Goal: Task Accomplishment & Management: Complete application form

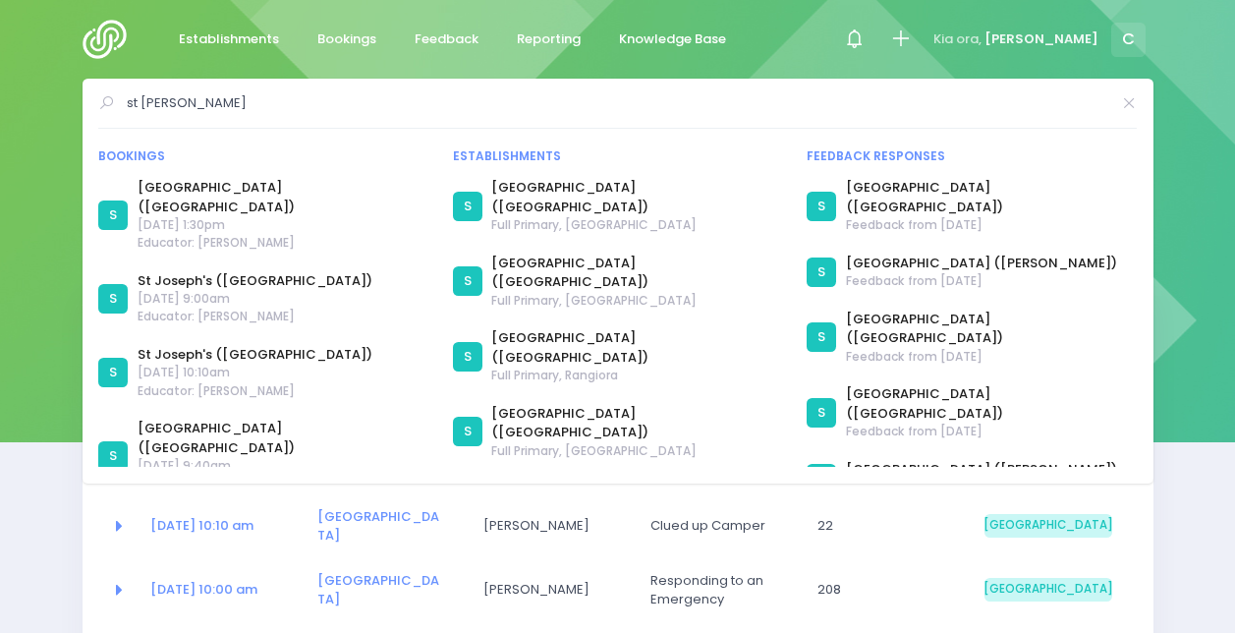
select select "5"
click at [866, 45] on icon at bounding box center [854, 39] width 23 height 23
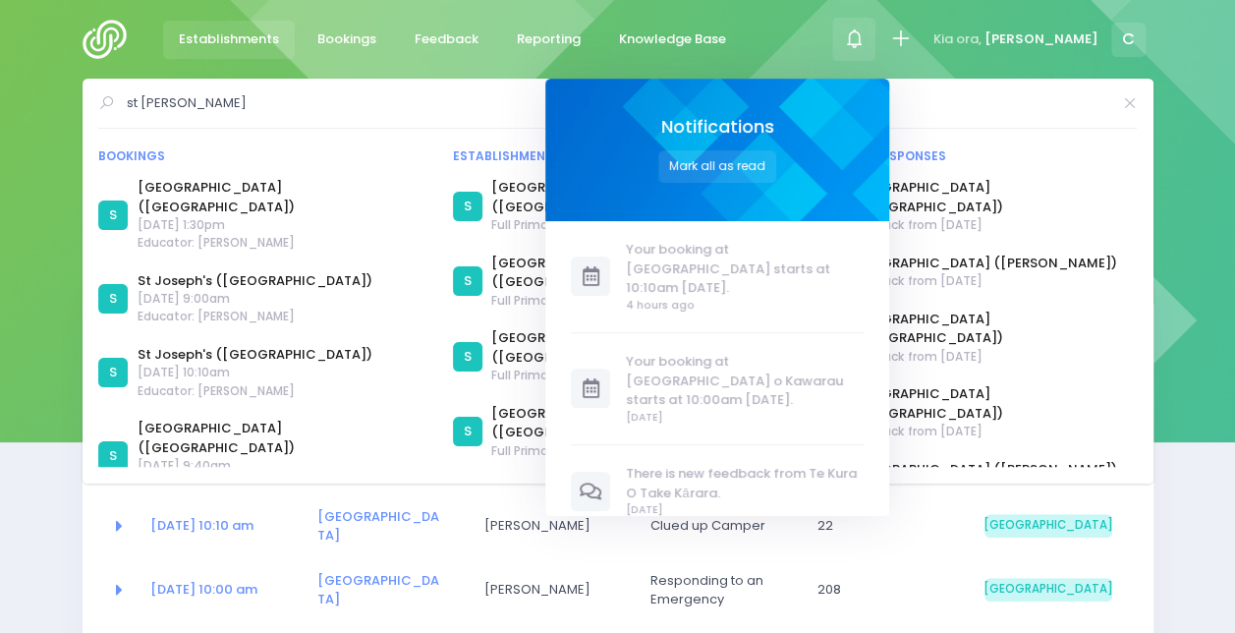
click at [210, 39] on span "Establishments" at bounding box center [229, 39] width 100 height 20
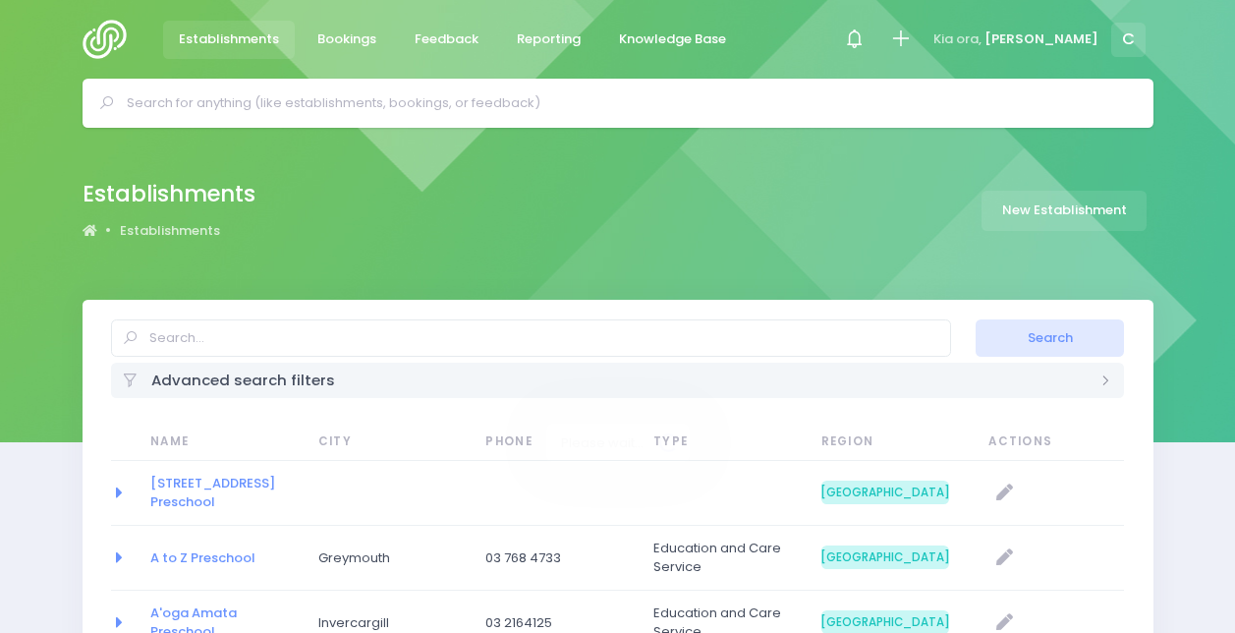
select select "20"
click at [866, 38] on icon at bounding box center [854, 39] width 23 height 23
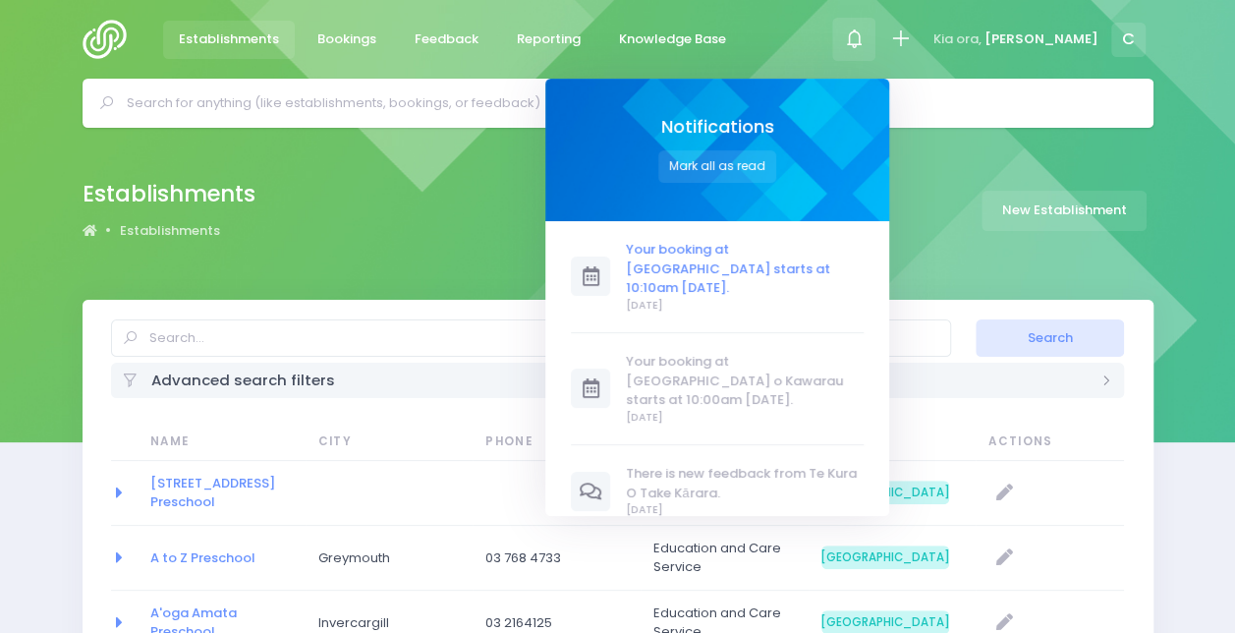
click at [766, 267] on span "Your booking at [GEOGRAPHIC_DATA] starts at 10:10am [DATE]." at bounding box center [745, 269] width 238 height 58
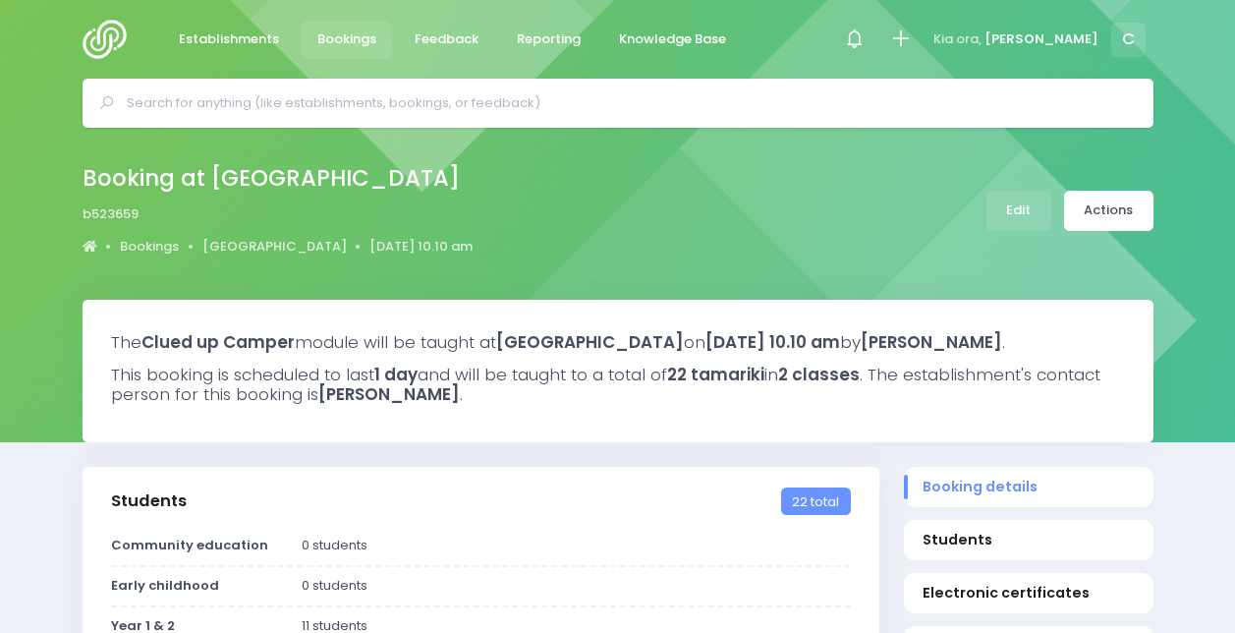
select select "5"
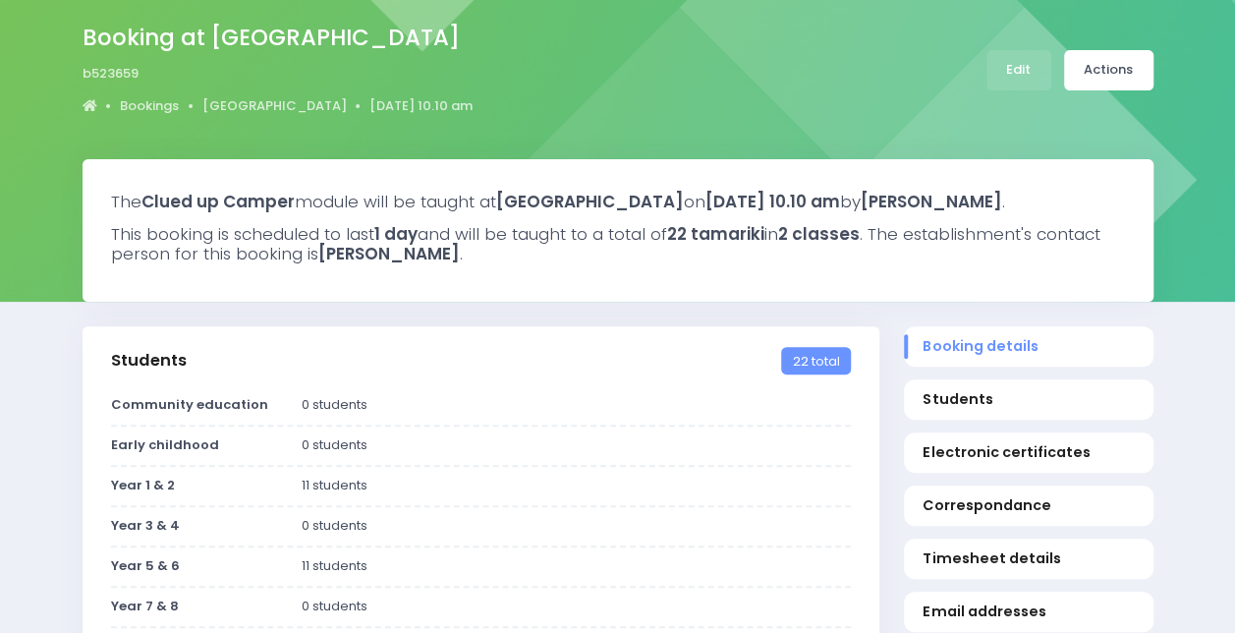
scroll to position [85, 0]
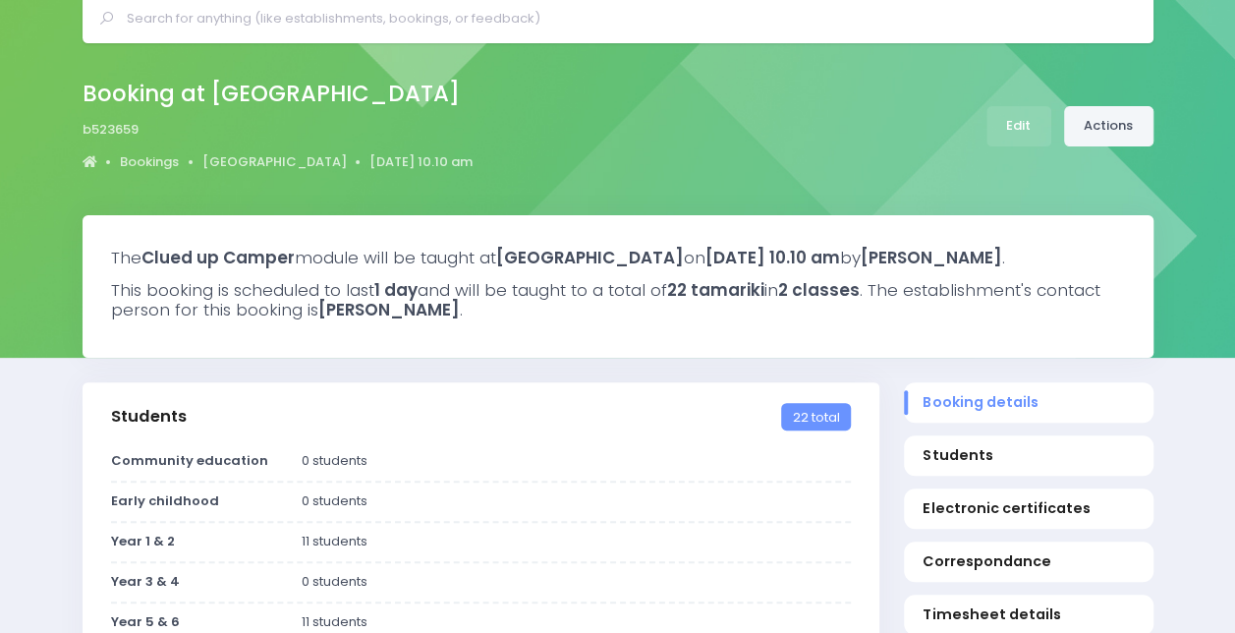
click at [1097, 128] on link "Actions" at bounding box center [1108, 126] width 89 height 40
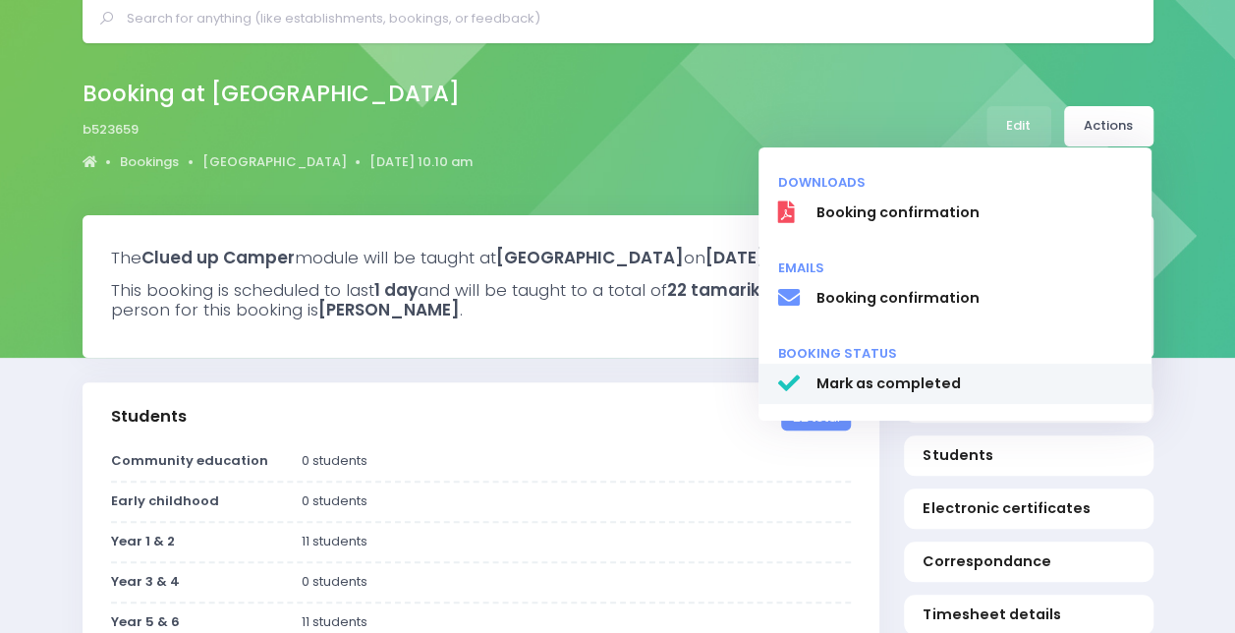
click at [875, 381] on span "Mark as completed" at bounding box center [974, 383] width 316 height 21
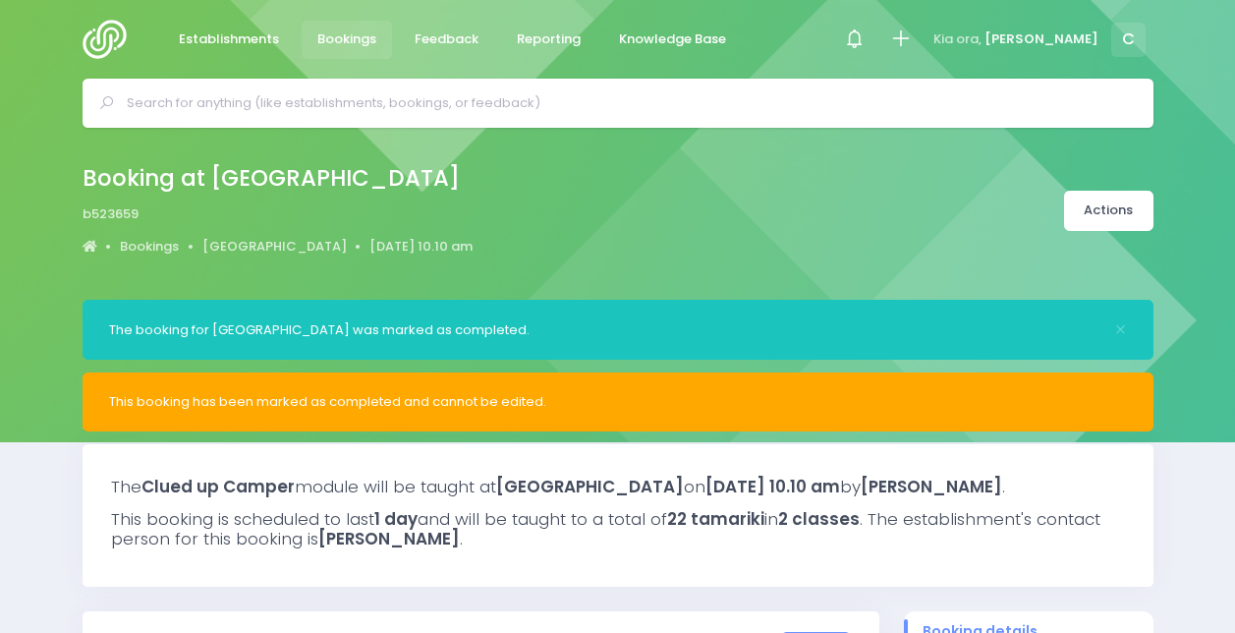
select select "5"
click at [334, 29] on span "Bookings" at bounding box center [346, 39] width 59 height 20
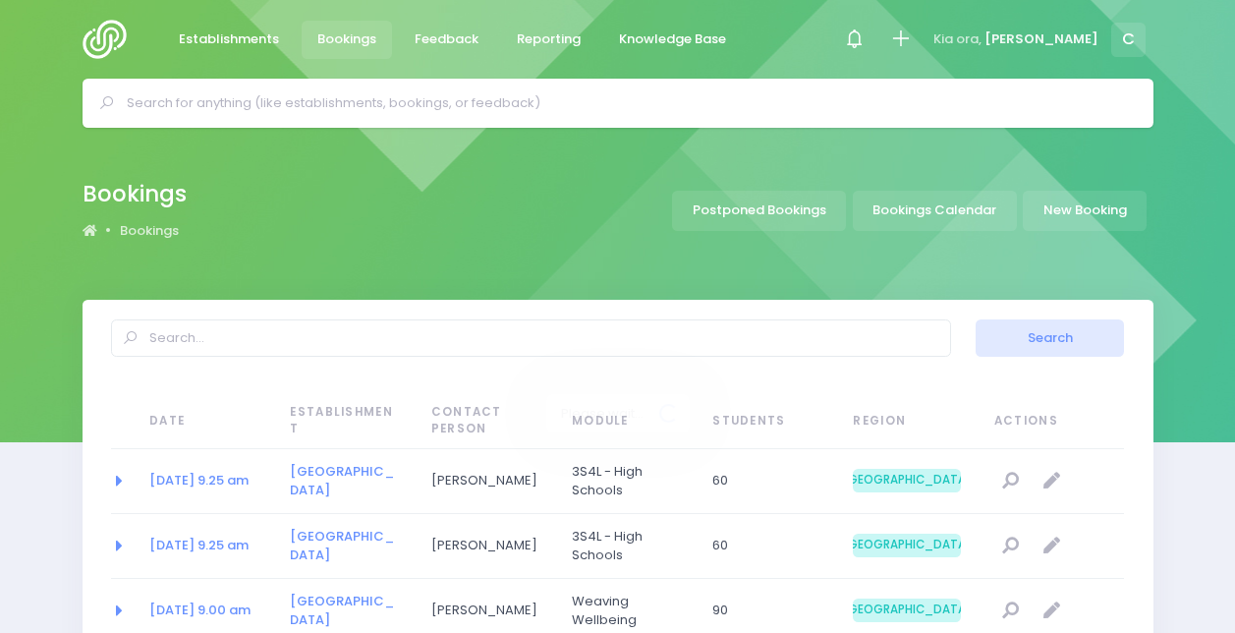
select select "20"
click at [342, 90] on input "text" at bounding box center [626, 102] width 999 height 29
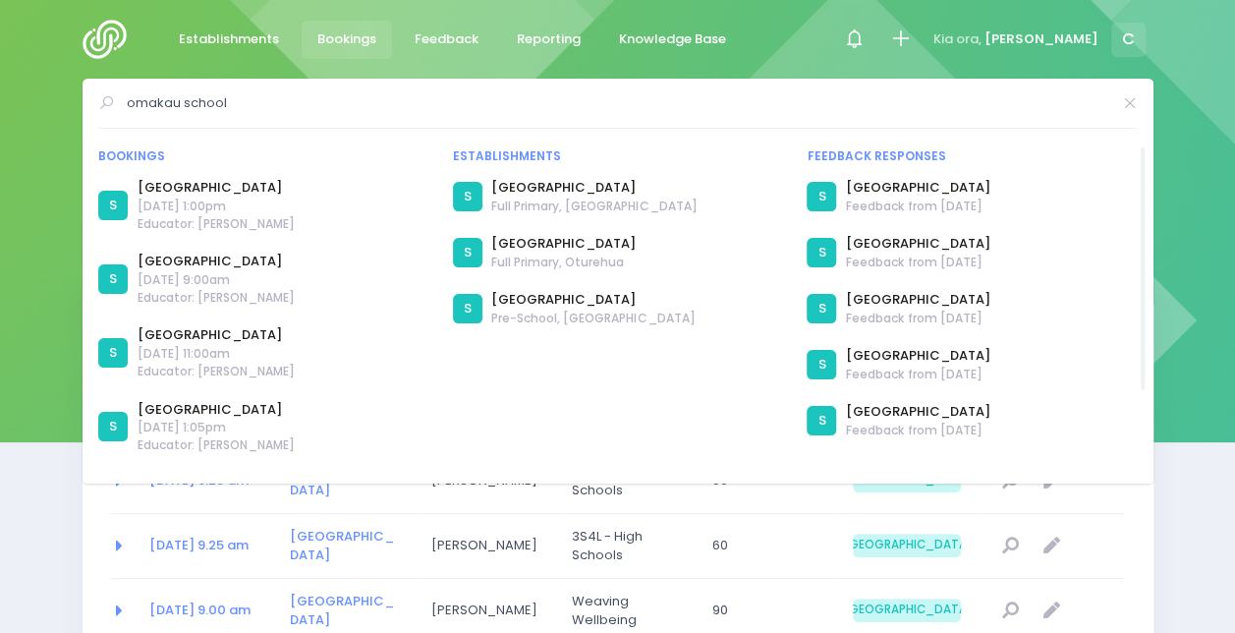
type input "omakau school"
click at [470, 198] on div "S" at bounding box center [467, 196] width 29 height 29
click at [539, 177] on div "S Omakau School Full Primary, Omakau" at bounding box center [618, 197] width 330 height 50
click at [542, 180] on link "[GEOGRAPHIC_DATA]" at bounding box center [593, 188] width 205 height 20
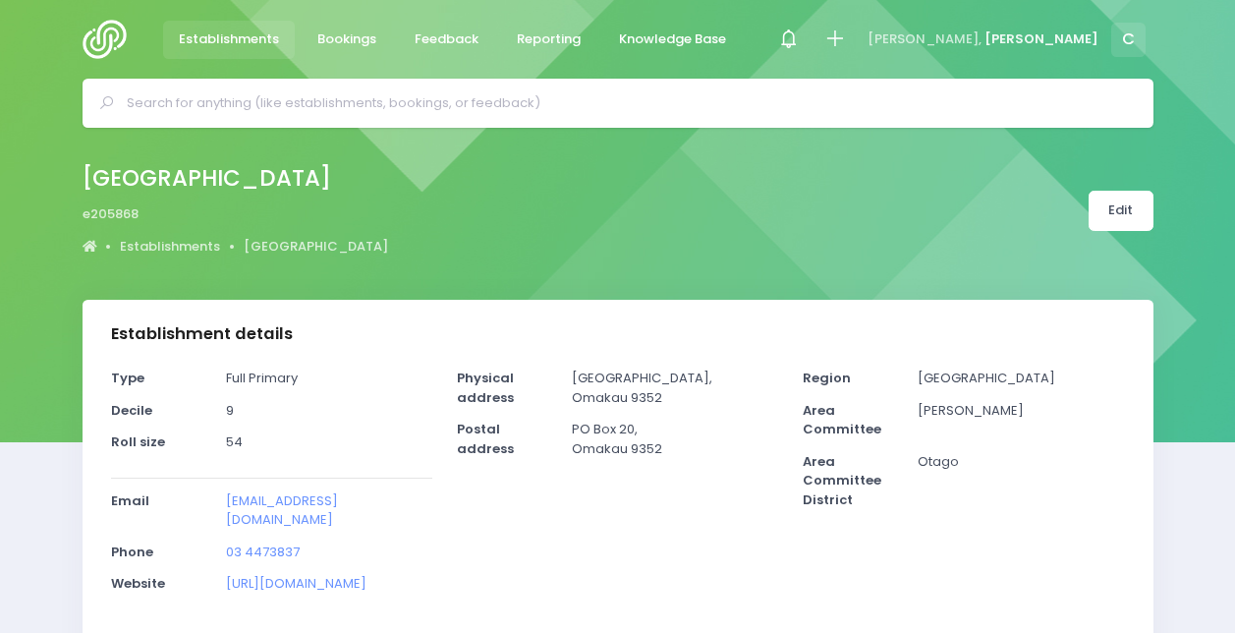
select select "5"
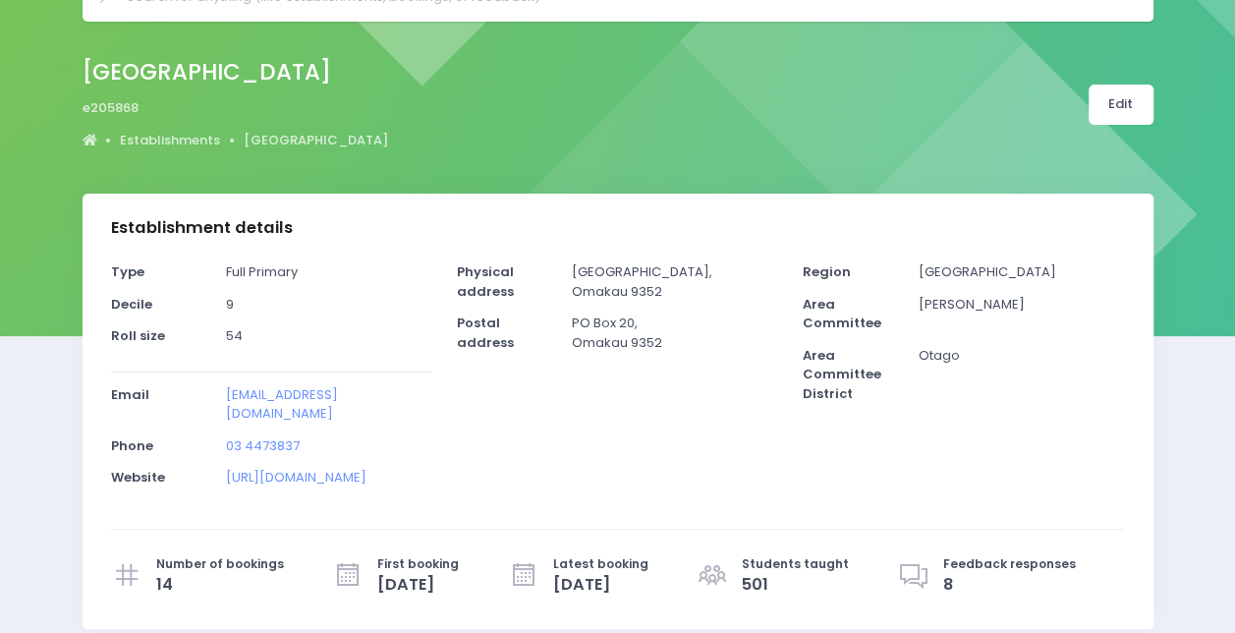
scroll to position [105, 0]
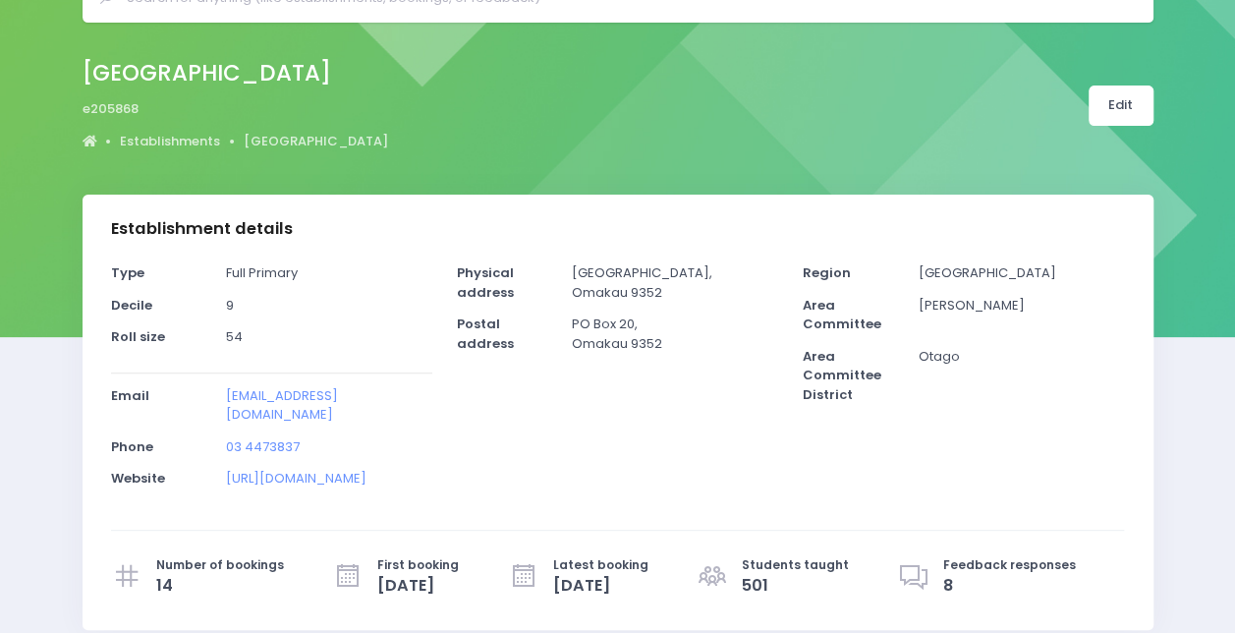
click at [1098, 138] on div "Omakau School e205868 Establishments Omakau School" at bounding box center [618, 105] width 1120 height 103
click at [1141, 113] on link "Edit" at bounding box center [1121, 105] width 65 height 40
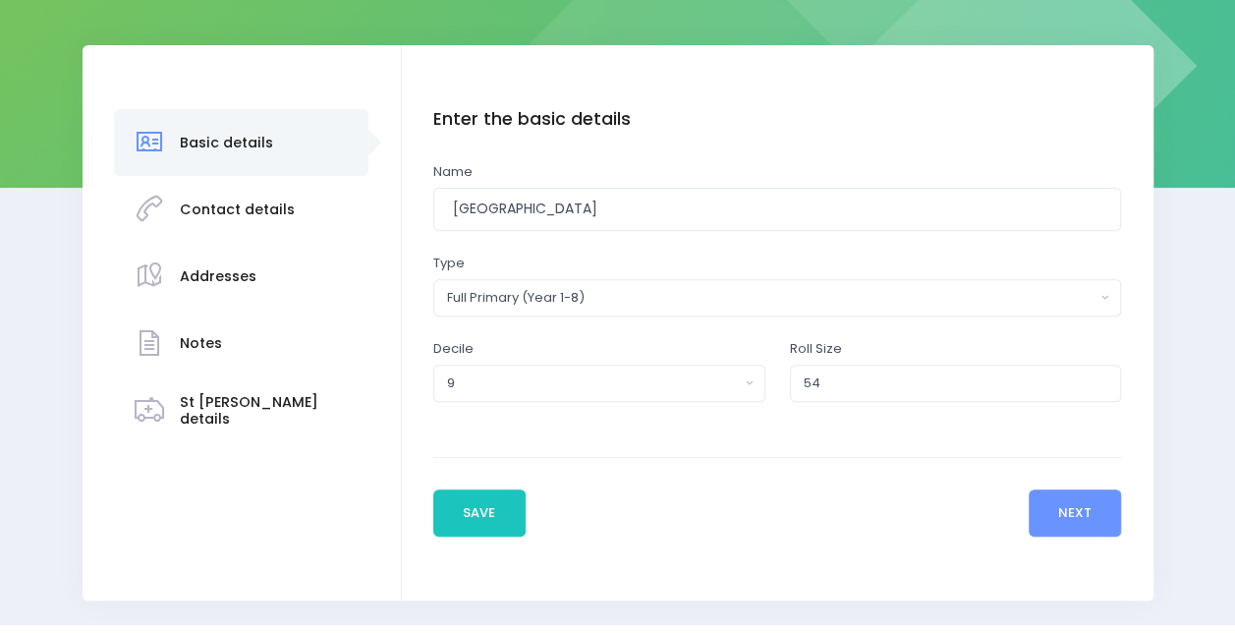
scroll to position [263, 0]
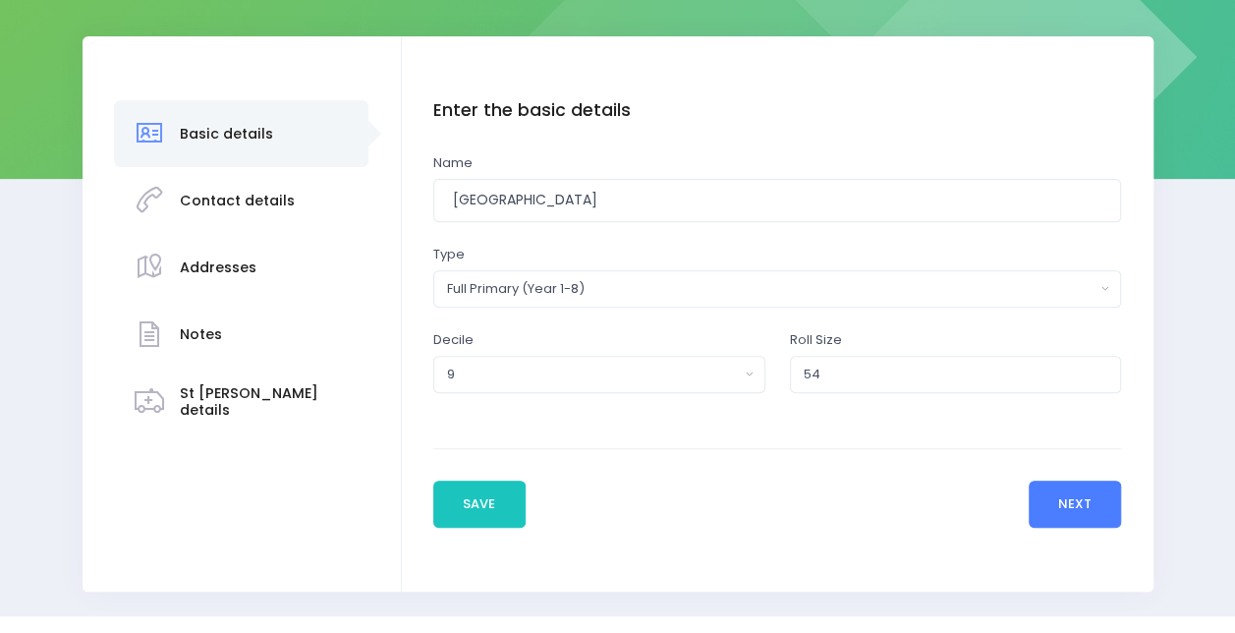
click at [1077, 518] on button "Next" at bounding box center [1075, 503] width 93 height 47
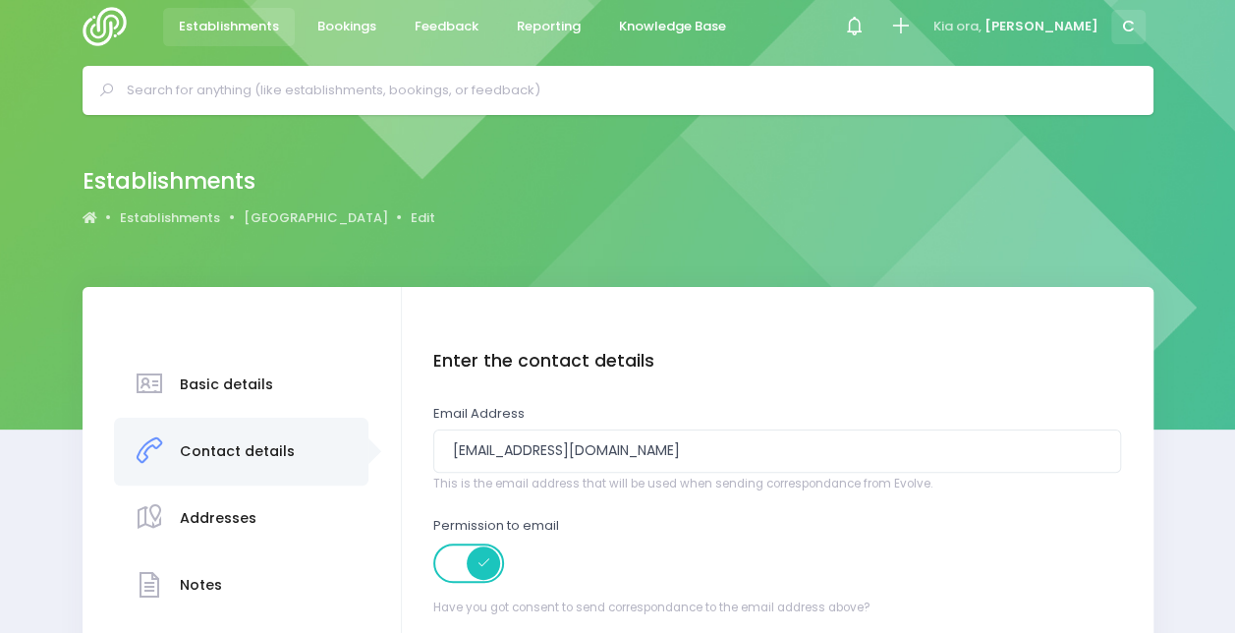
scroll to position [0, 0]
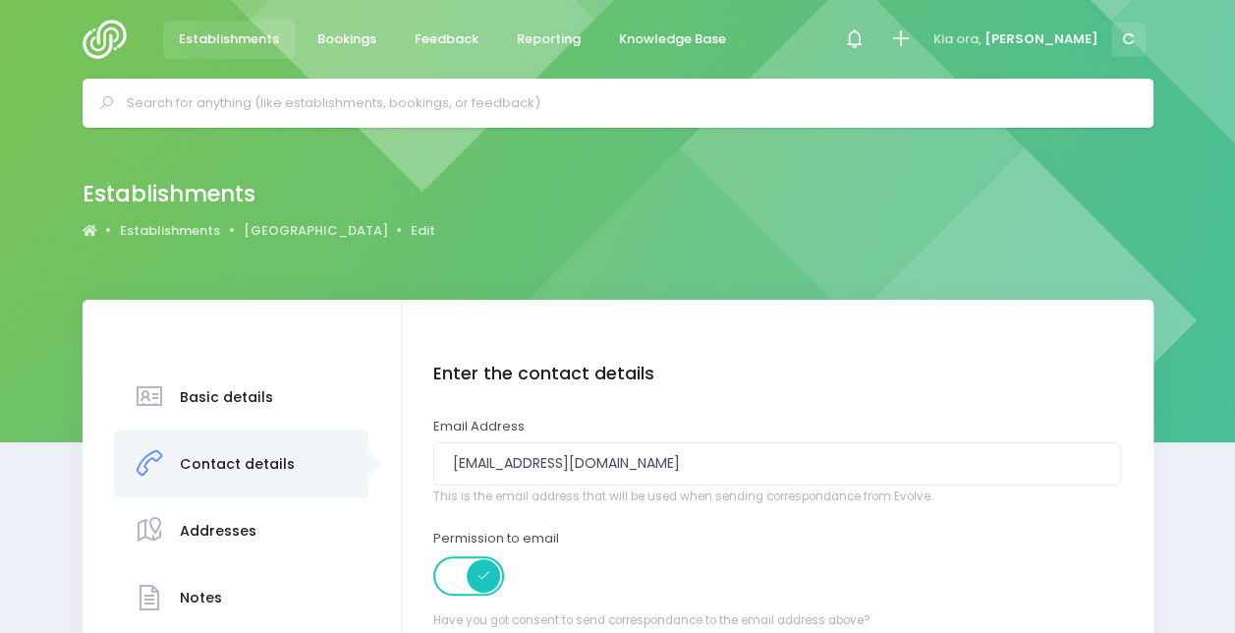
click at [473, 580] on span at bounding box center [470, 575] width 74 height 39
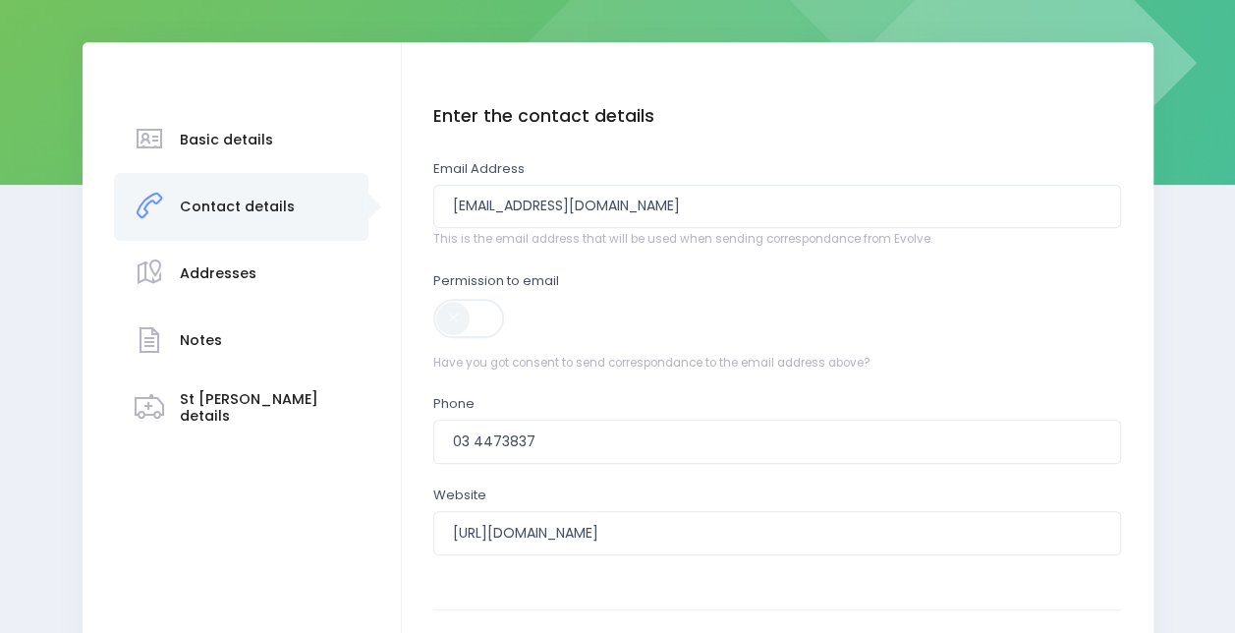
click at [482, 351] on span at bounding box center [470, 324] width 74 height 55
click at [457, 338] on label at bounding box center [470, 318] width 74 height 43
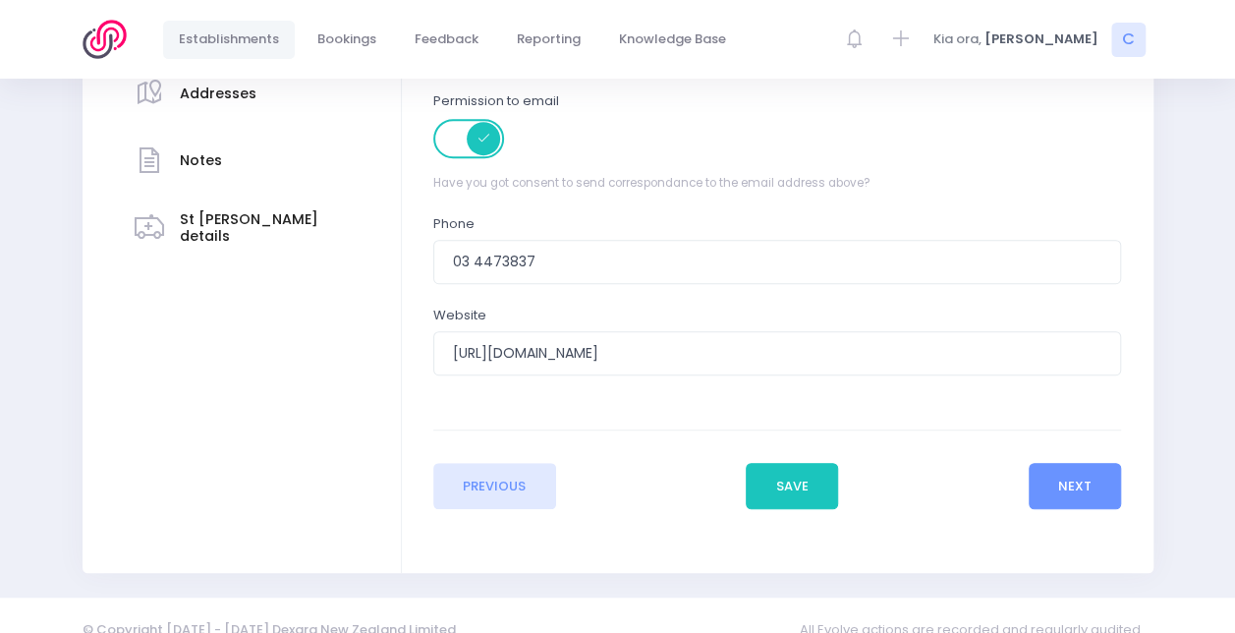
scroll to position [449, 0]
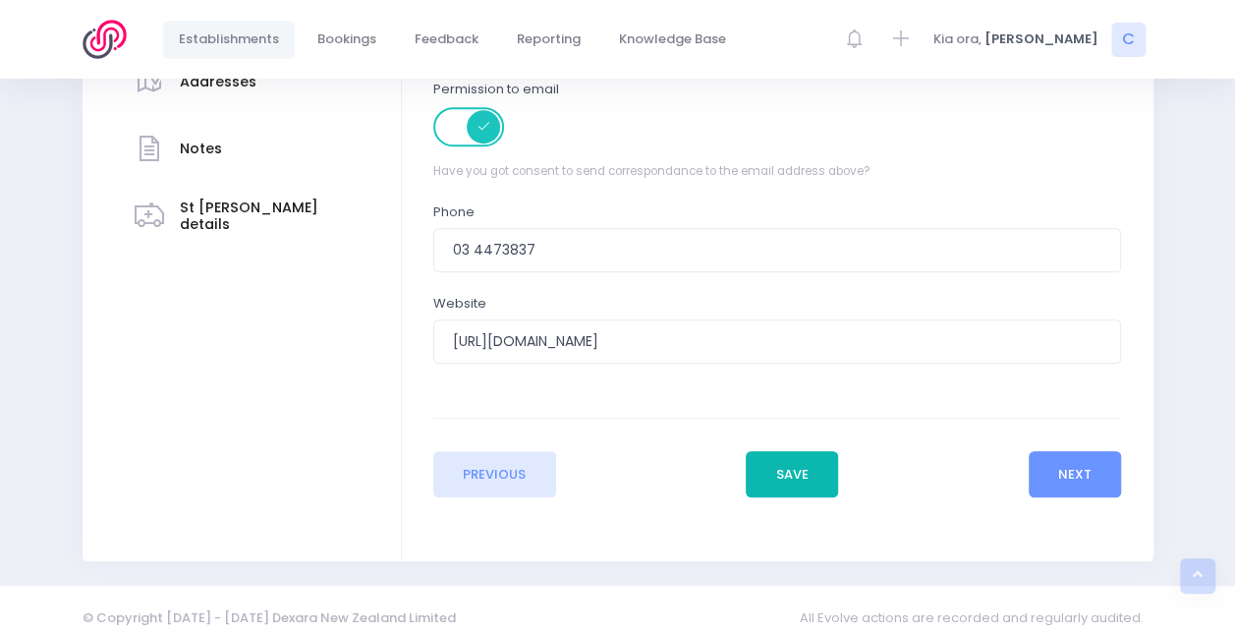
click at [777, 481] on button "Save" at bounding box center [792, 474] width 92 height 47
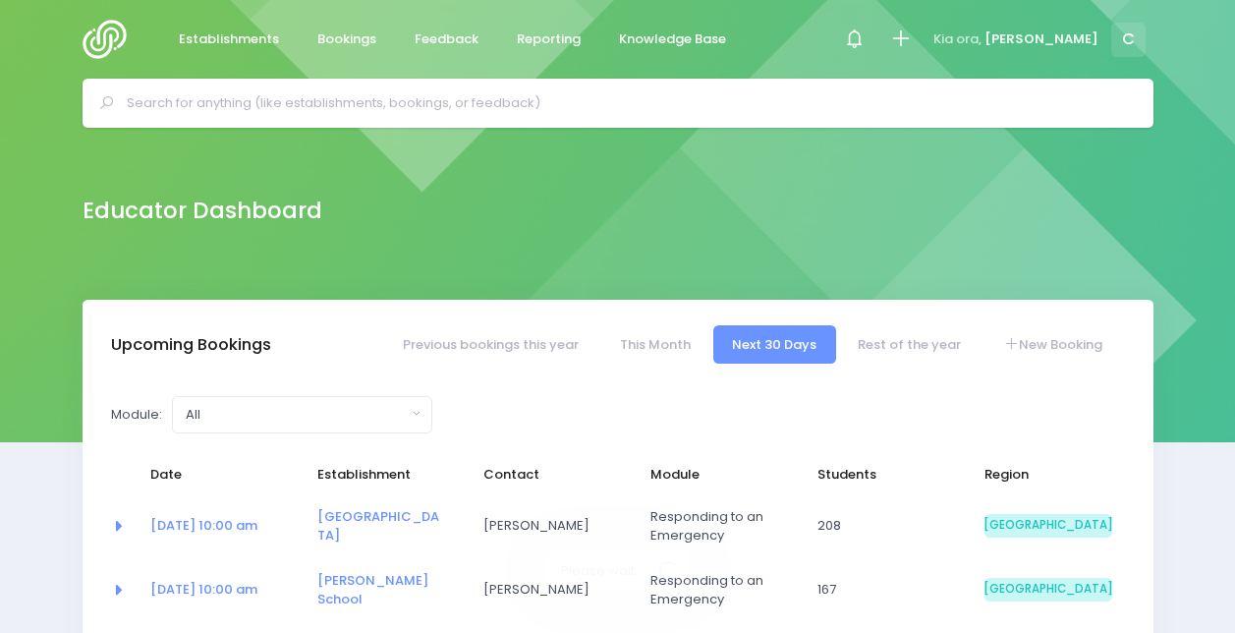
select select "5"
click at [348, 39] on span "Bookings" at bounding box center [346, 39] width 59 height 20
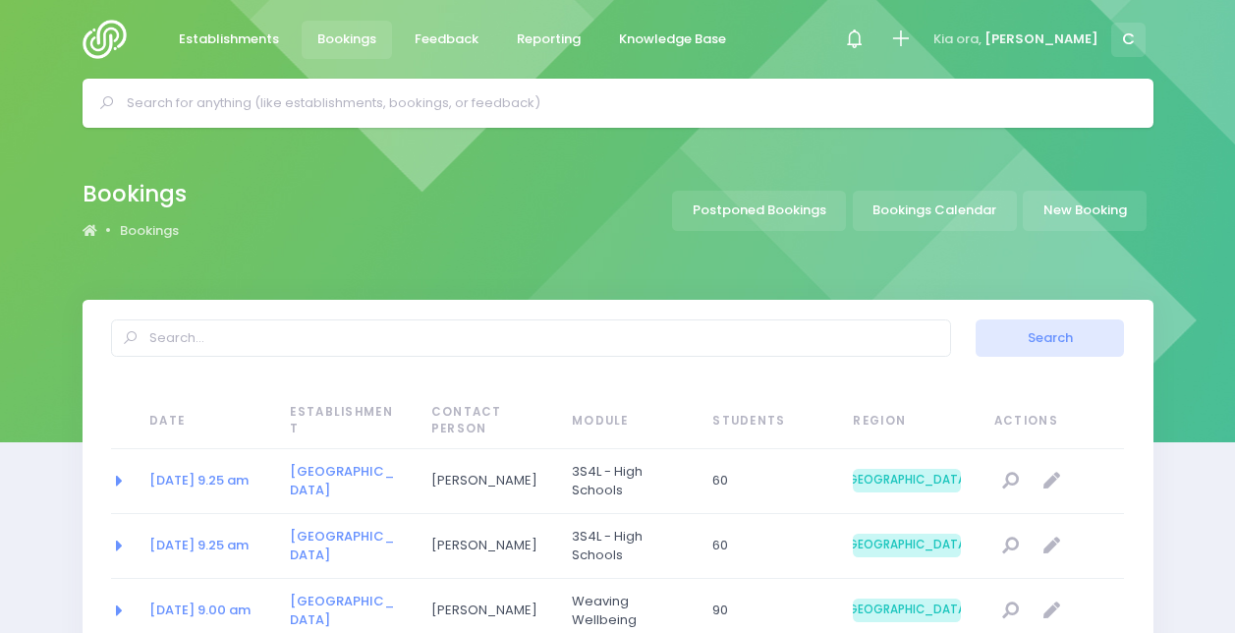
select select "20"
click at [1102, 206] on link "New Booking" at bounding box center [1085, 211] width 124 height 40
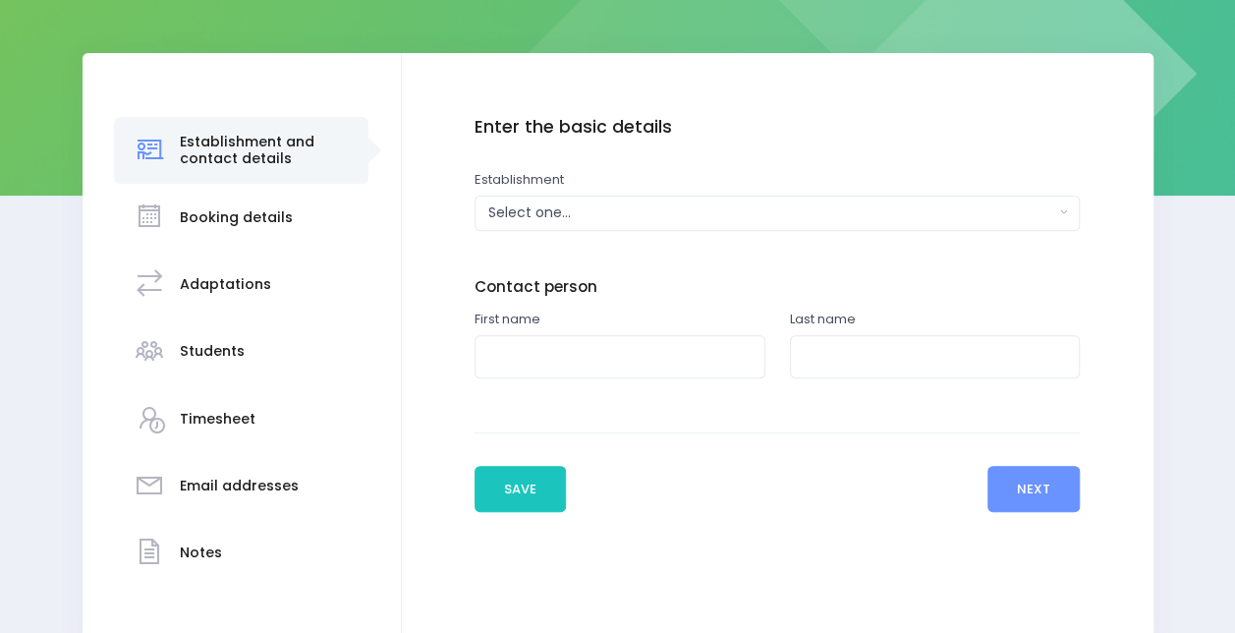
scroll to position [257, 0]
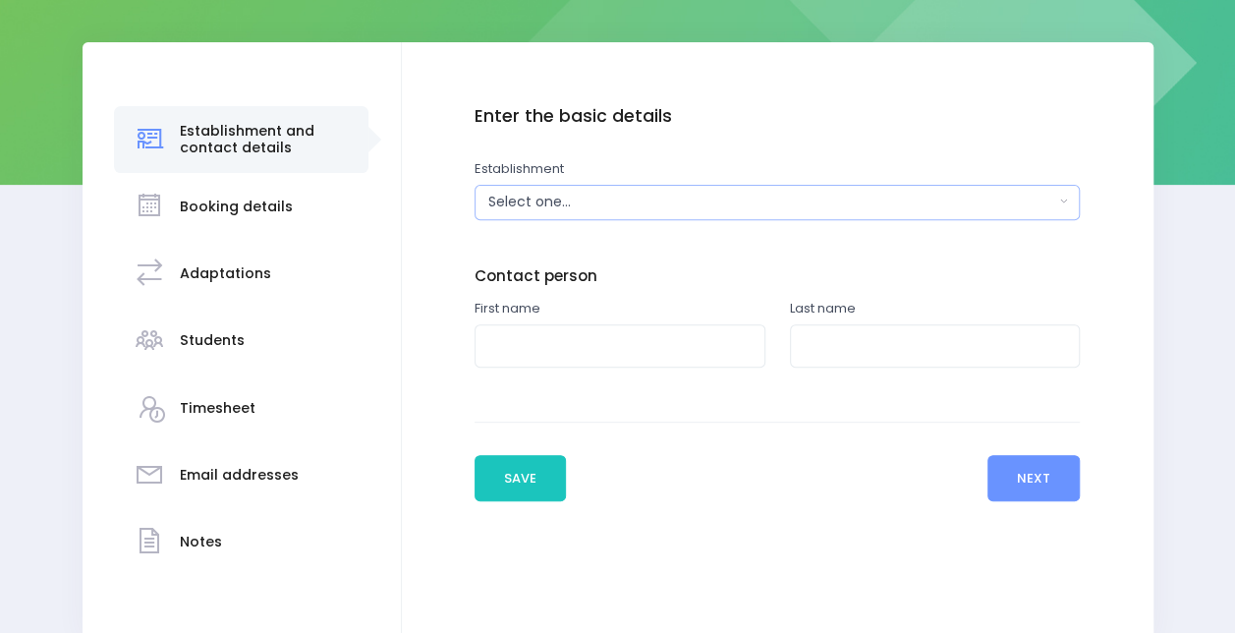
click at [539, 210] on div "Select one..." at bounding box center [771, 202] width 566 height 21
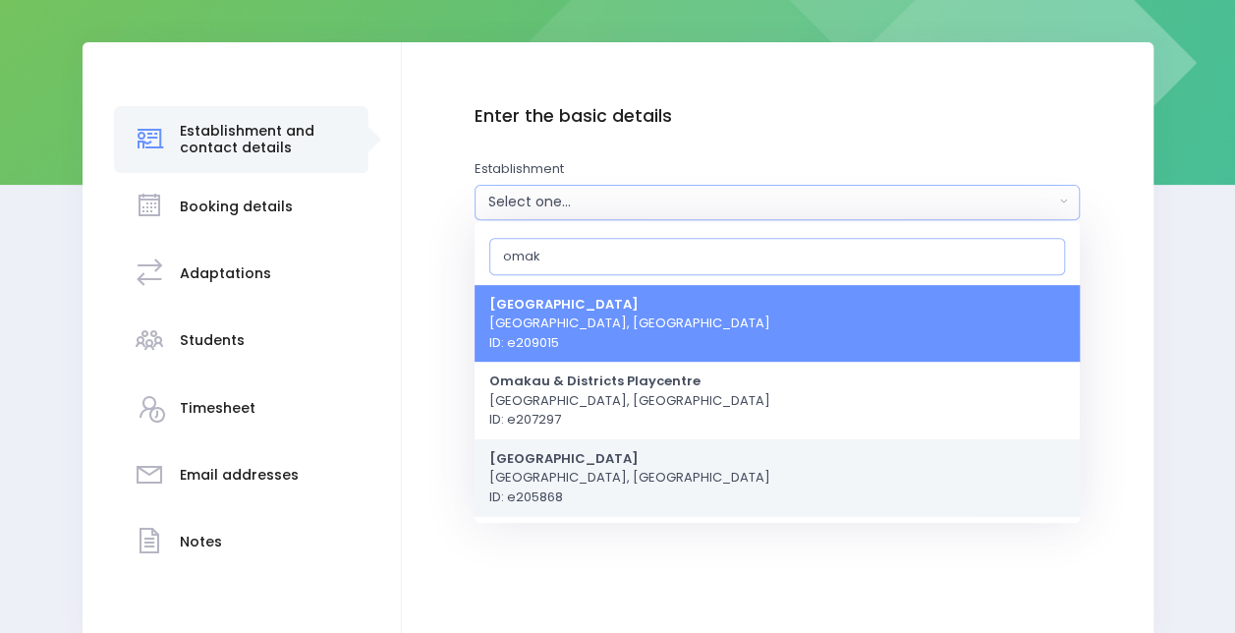
type input "omak"
click at [580, 487] on span "Omakau School Omakau, South Island Region ID: e205868" at bounding box center [629, 477] width 281 height 58
select select "205868"
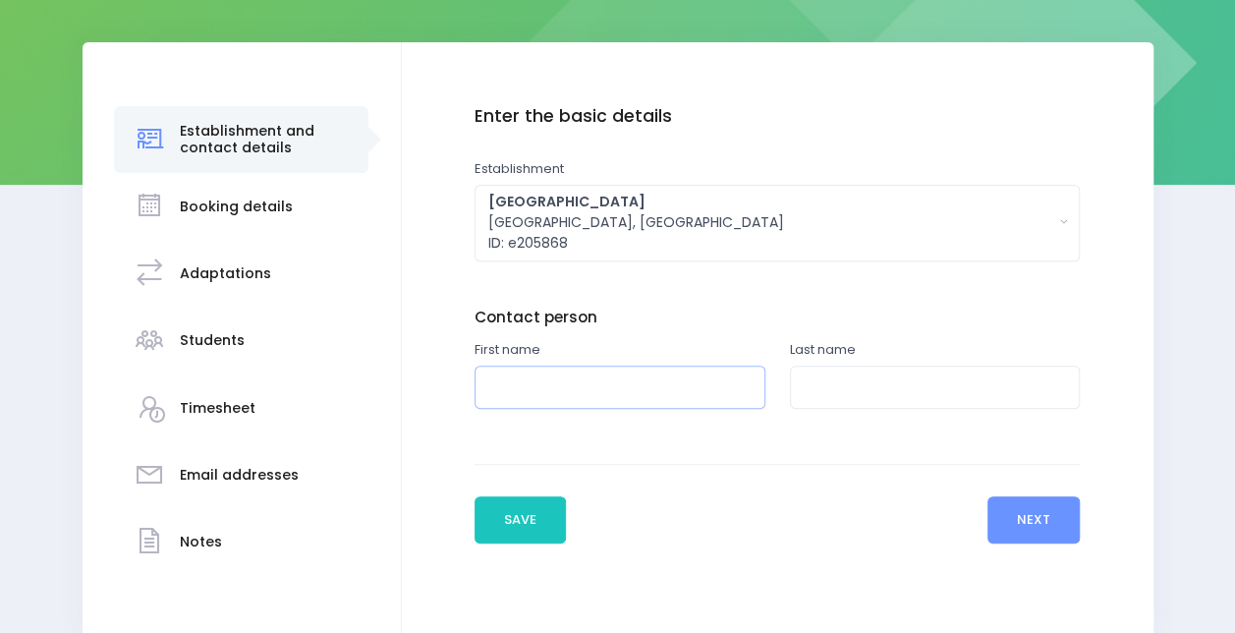
click at [491, 383] on input "text" at bounding box center [620, 388] width 291 height 44
type input "Adelle"
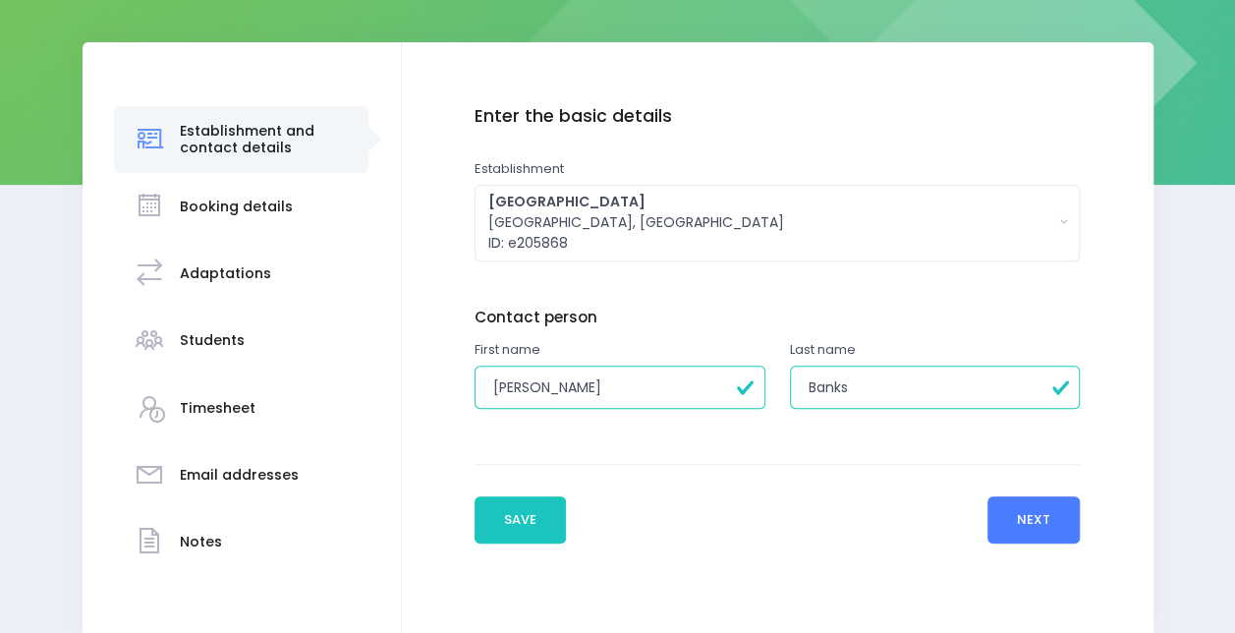
type input "Banks"
click at [1044, 531] on button "Next" at bounding box center [1034, 519] width 93 height 47
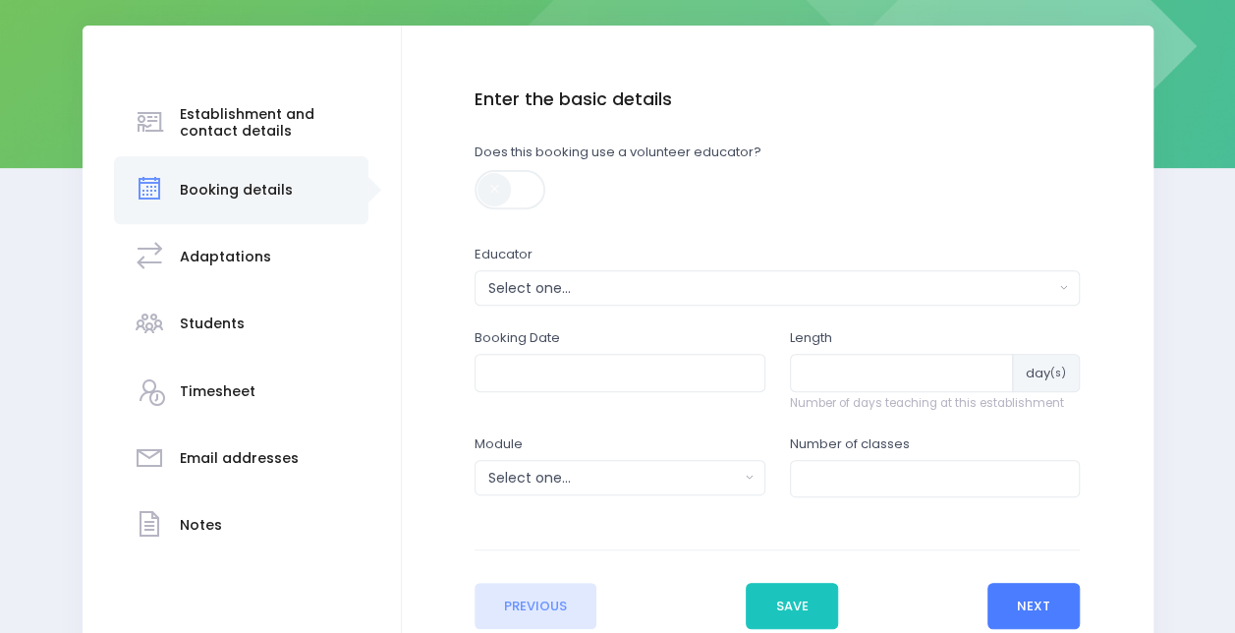
scroll to position [276, 0]
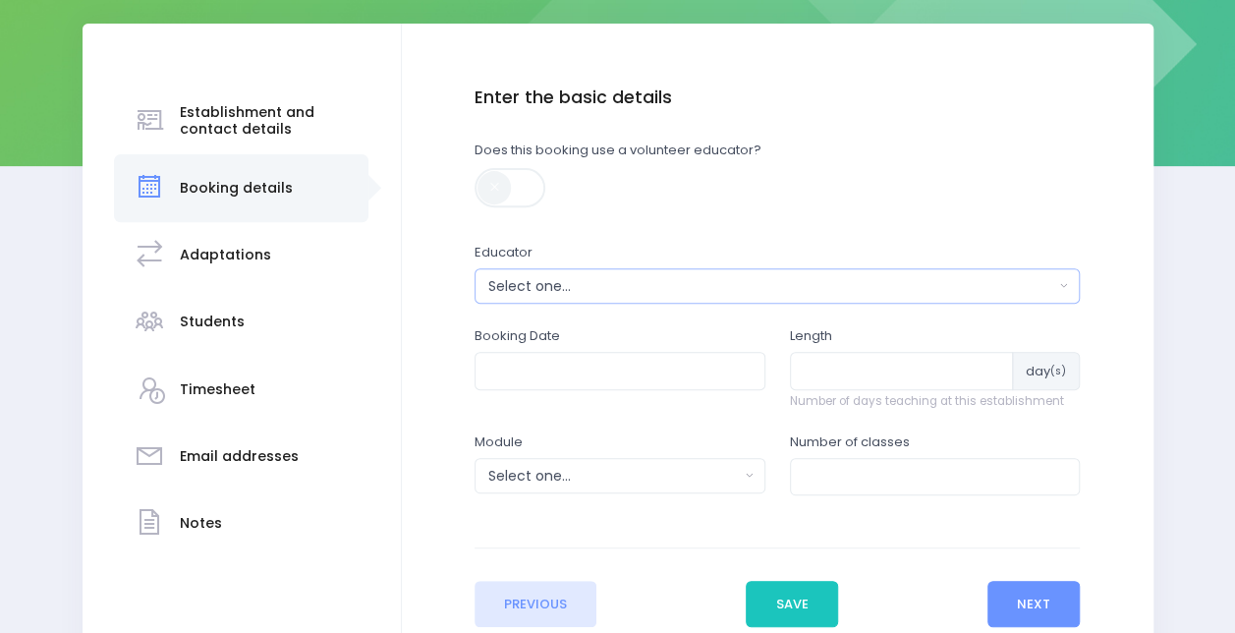
click at [531, 292] on div "Select one..." at bounding box center [771, 286] width 566 height 21
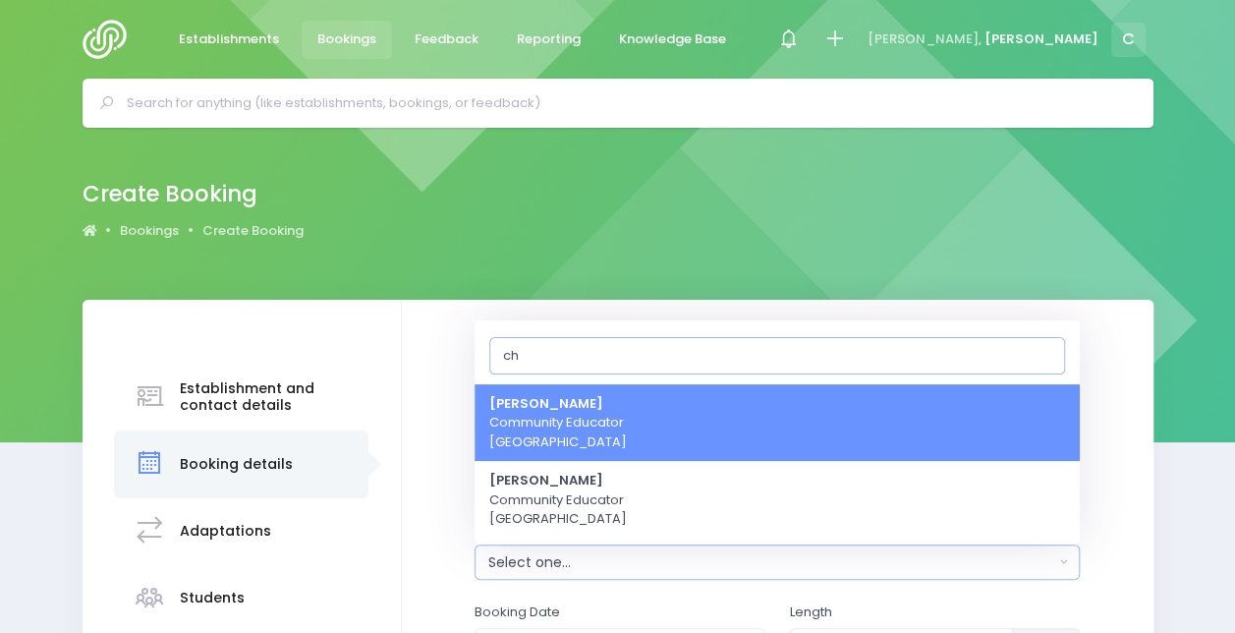
type input "ch"
click at [564, 423] on span "Charlie Palmer Community Educator South Island Region" at bounding box center [558, 423] width 138 height 58
select select "660290"
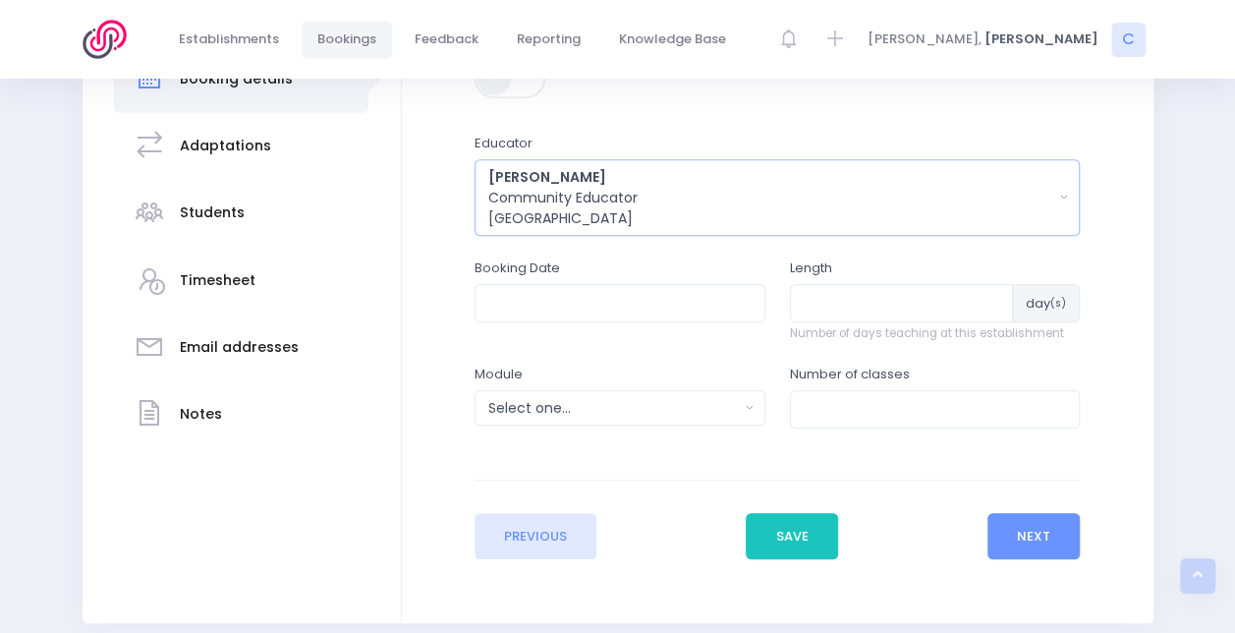
scroll to position [387, 0]
click at [564, 297] on input "text" at bounding box center [620, 300] width 291 height 37
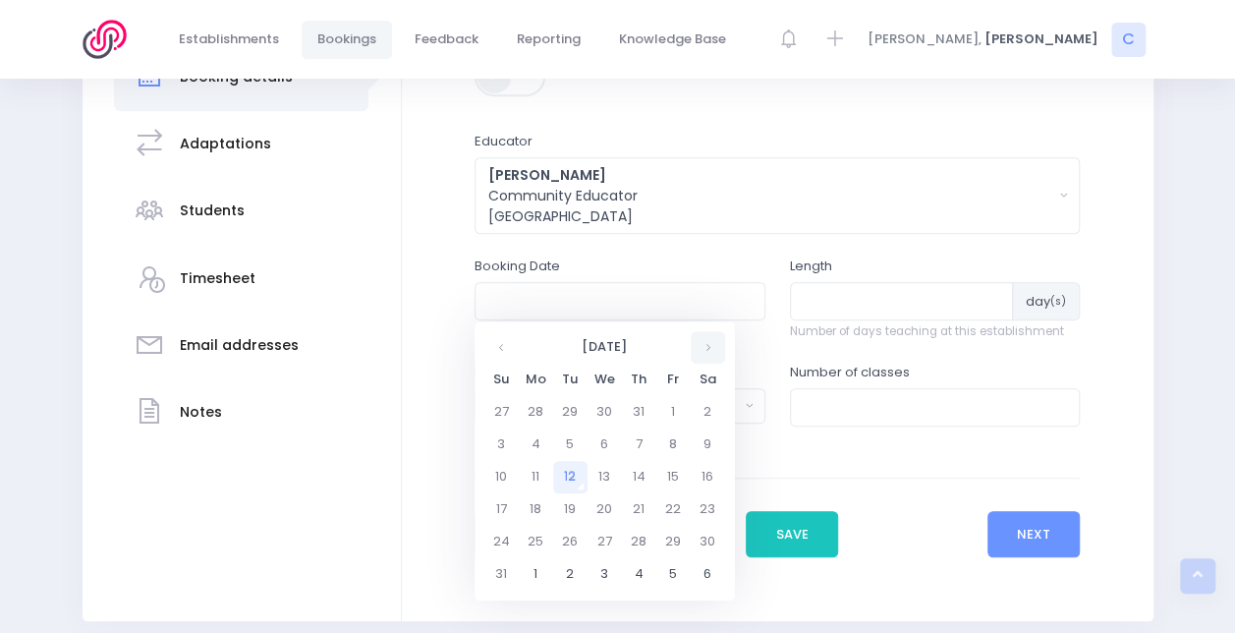
click at [707, 353] on th at bounding box center [708, 347] width 34 height 32
click at [606, 481] on td "12" at bounding box center [605, 477] width 34 height 32
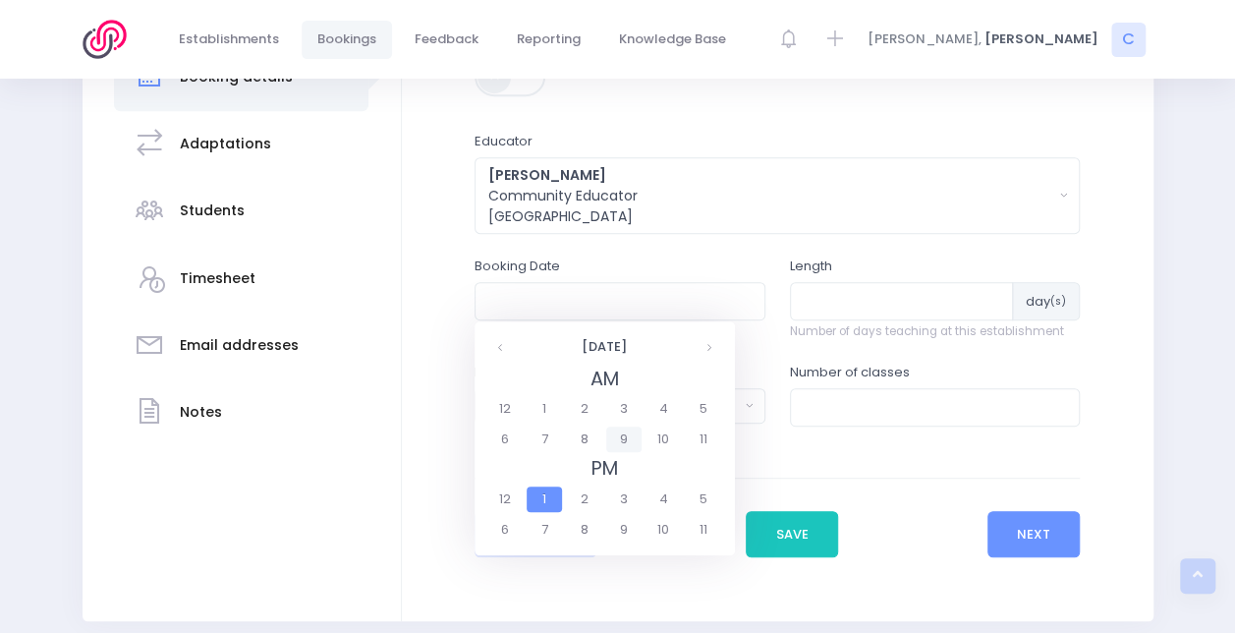
click at [628, 441] on span "9" at bounding box center [623, 439] width 34 height 26
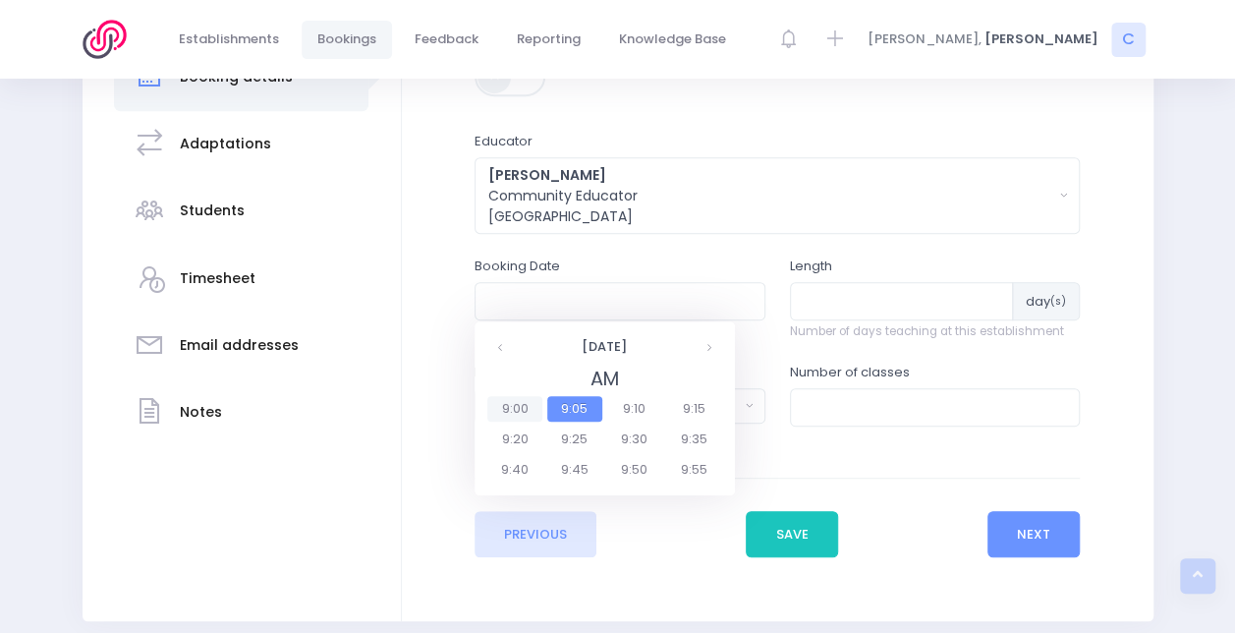
click at [521, 407] on span "9:00" at bounding box center [514, 409] width 55 height 26
type input "12/11/2025 09:00 AM"
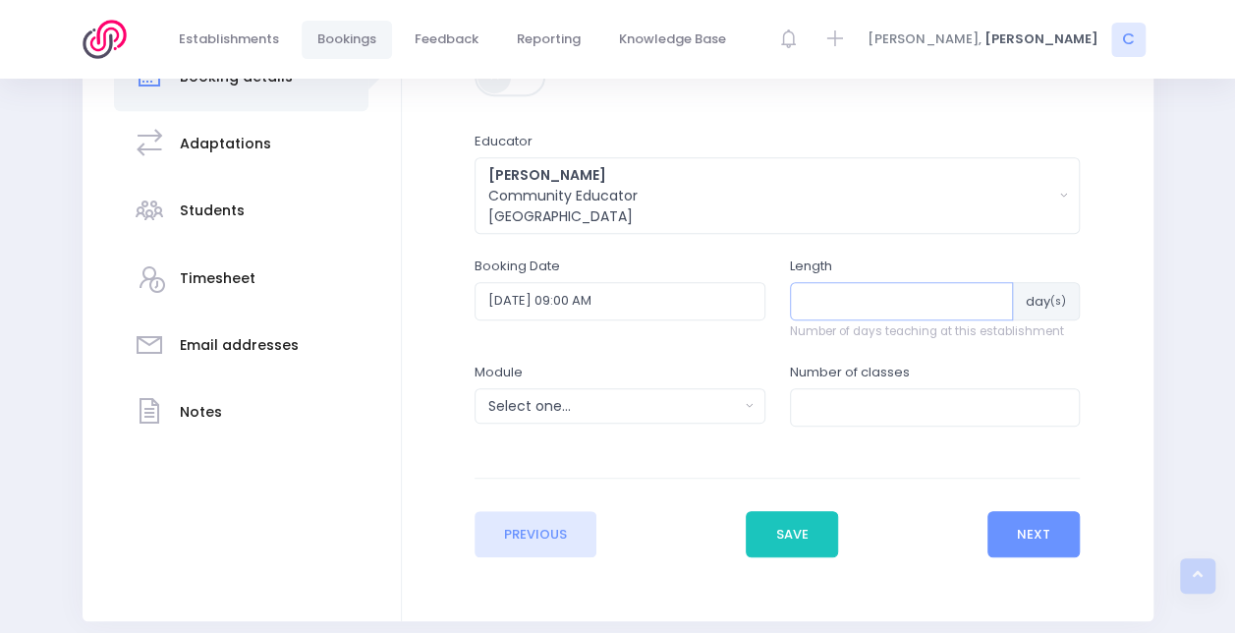
click at [859, 302] on input "number" at bounding box center [902, 300] width 224 height 37
type input "1"
click at [855, 265] on div "Length 1 day (s) Number of days teaching at this establishment" at bounding box center [935, 298] width 291 height 84
click at [839, 414] on input "number" at bounding box center [935, 406] width 291 height 37
type input "4"
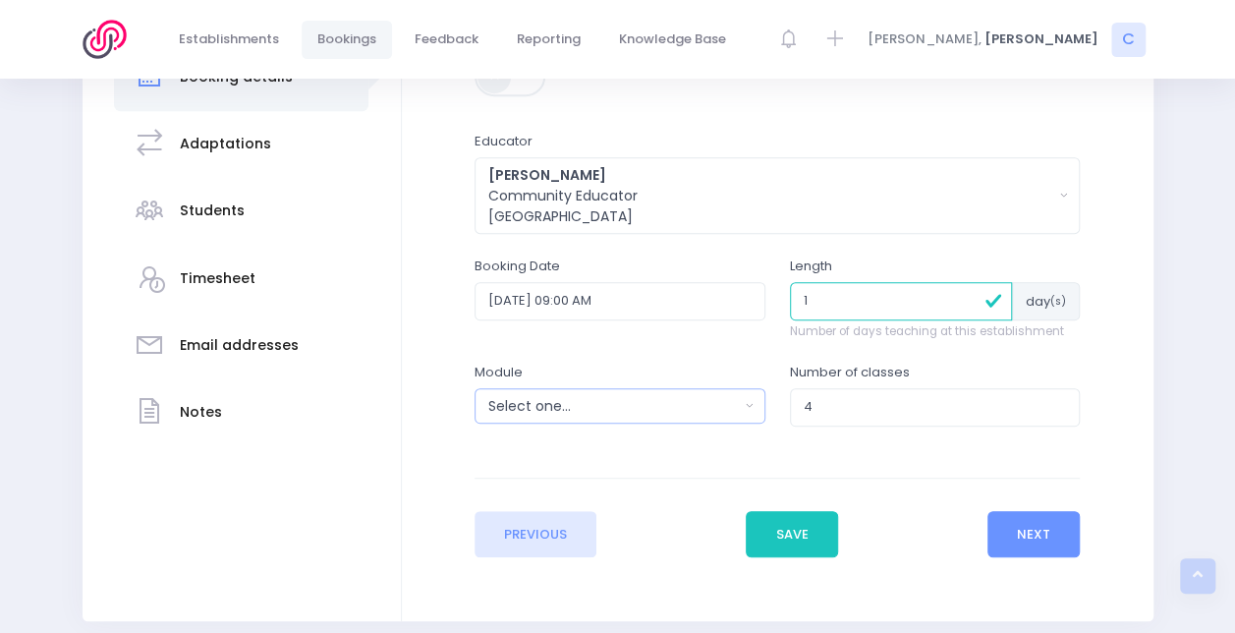
click at [650, 415] on div "Select one..." at bounding box center [613, 406] width 251 height 21
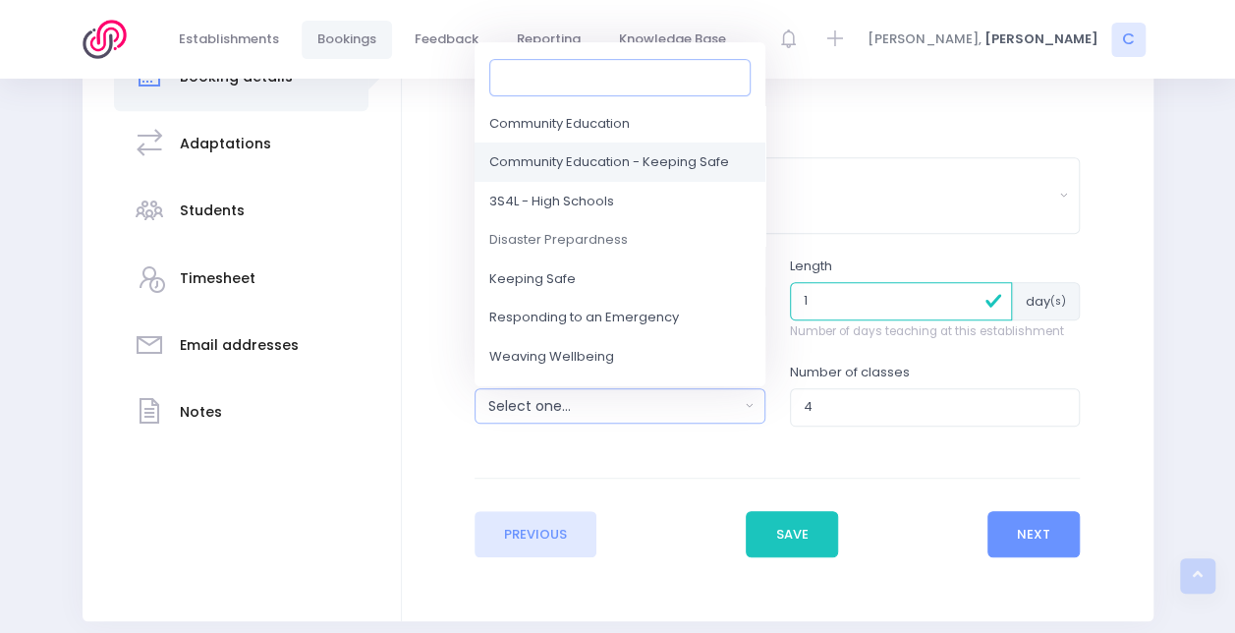
scroll to position [100, 0]
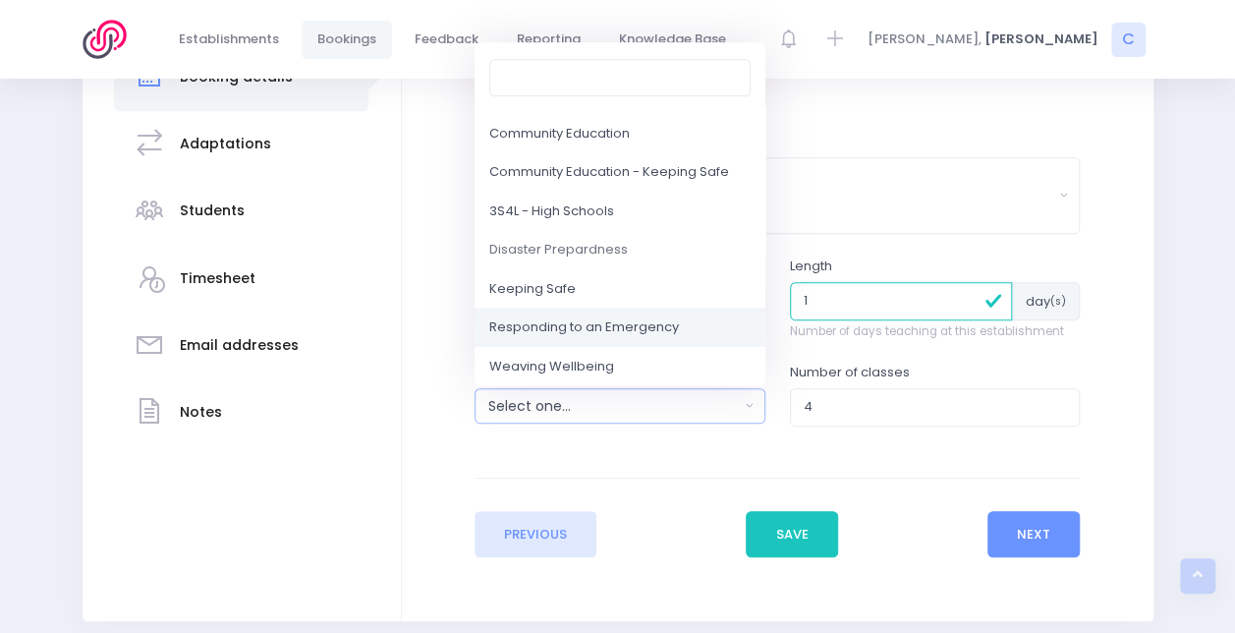
click at [607, 322] on span "Responding to an Emergency" at bounding box center [584, 328] width 190 height 20
select select "Responding to an Emergency"
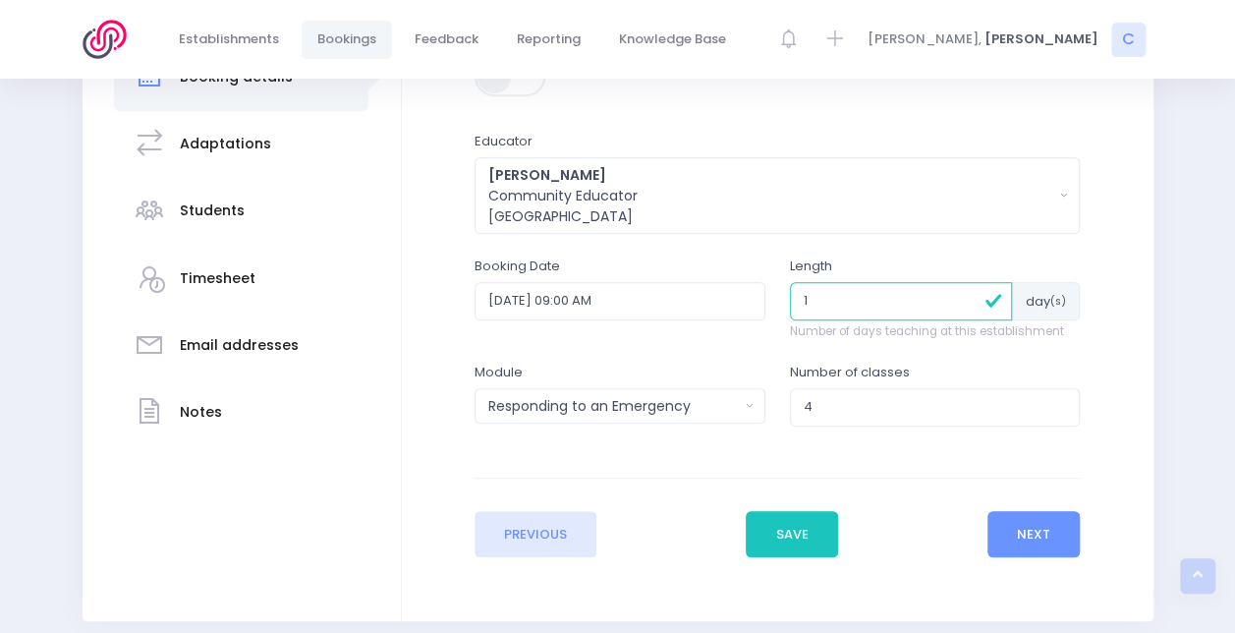
click at [873, 460] on div "Enter the basic details Does this booking use a volunteer educator? Educator Fi…" at bounding box center [777, 218] width 605 height 485
click at [1053, 531] on button "Next" at bounding box center [1034, 534] width 93 height 47
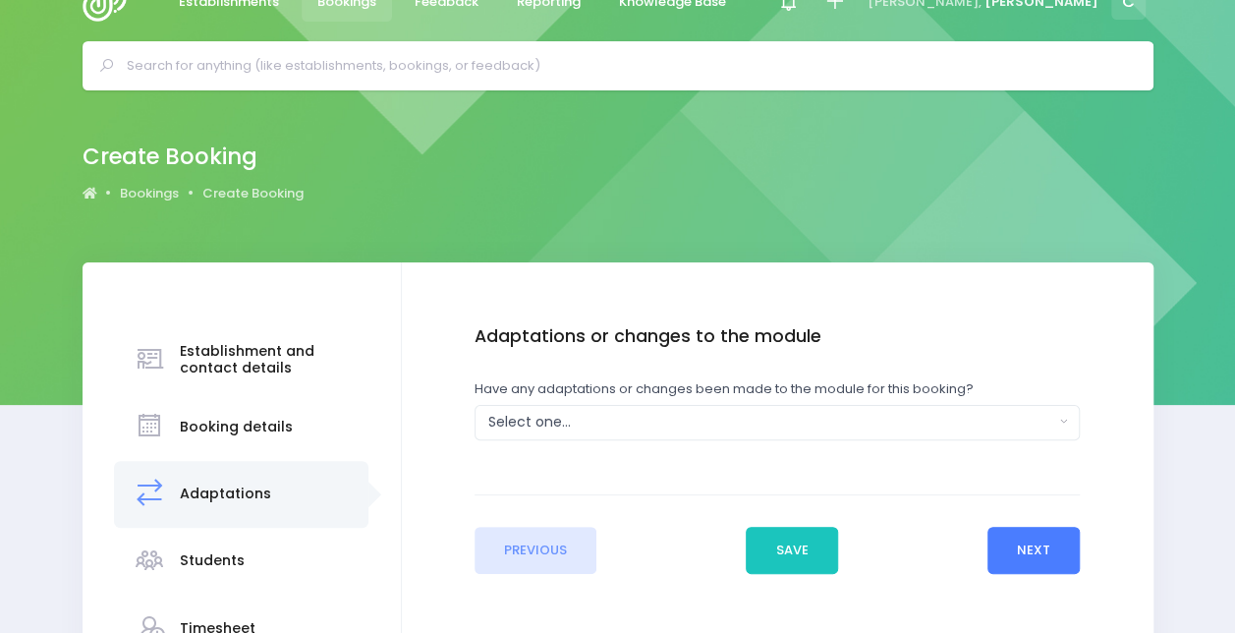
scroll to position [0, 0]
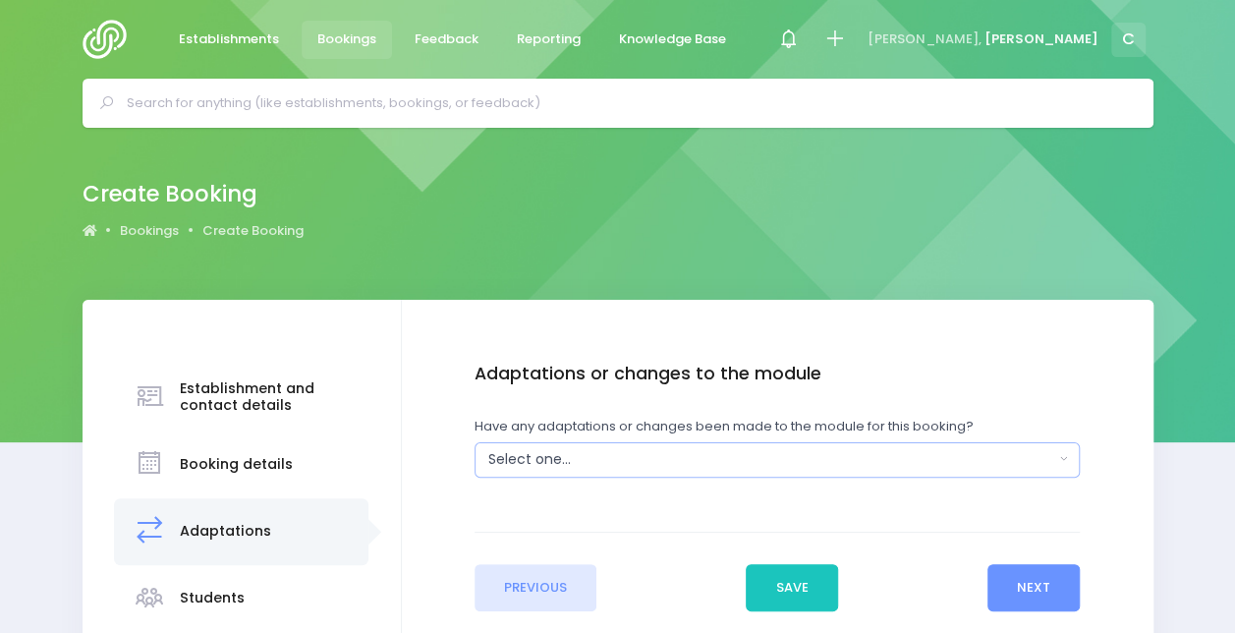
click at [523, 446] on button "Select one..." at bounding box center [777, 459] width 605 height 35
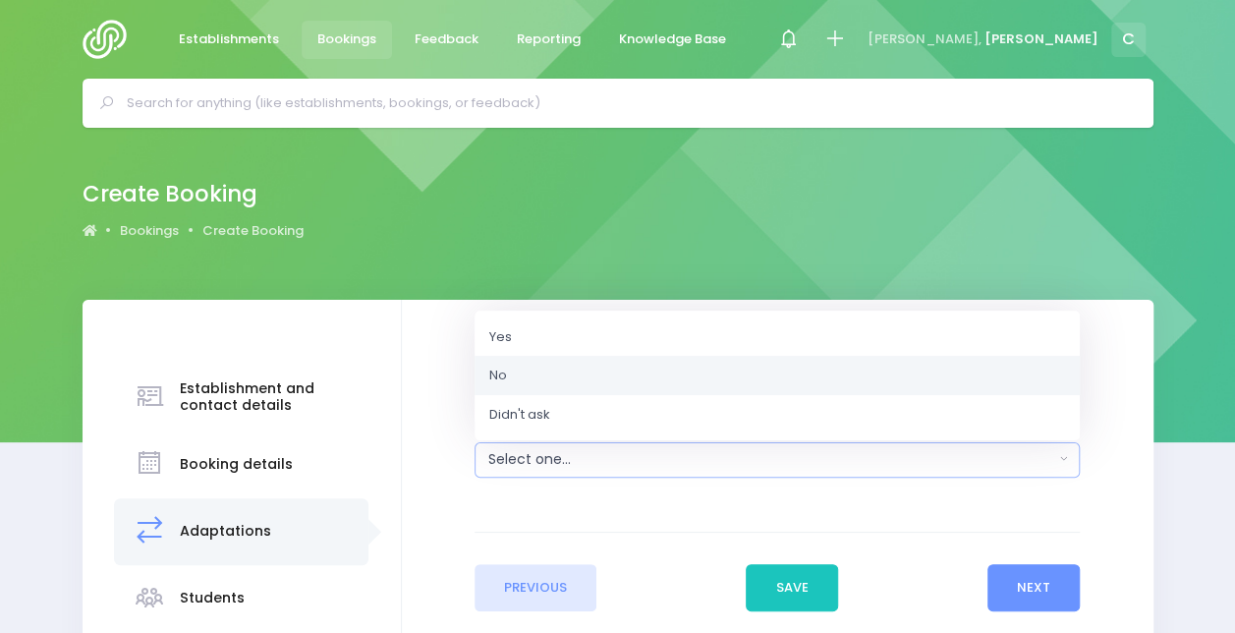
click at [538, 369] on link "No" at bounding box center [777, 375] width 605 height 39
select select "No"
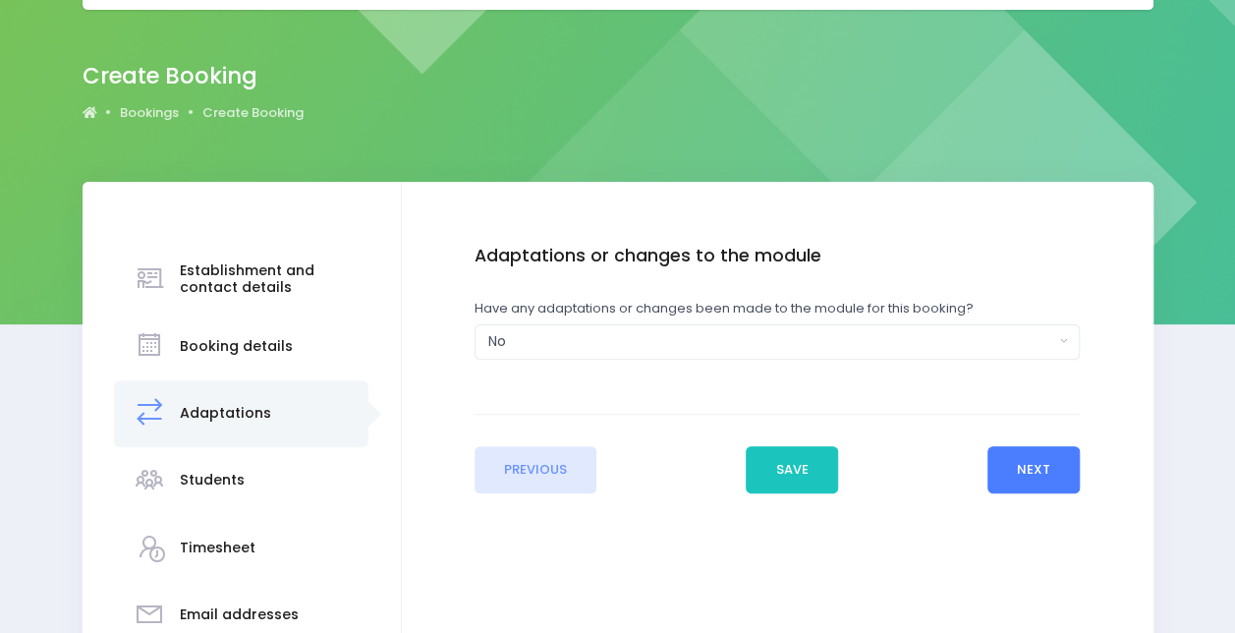
click at [1026, 477] on button "Next" at bounding box center [1034, 469] width 93 height 47
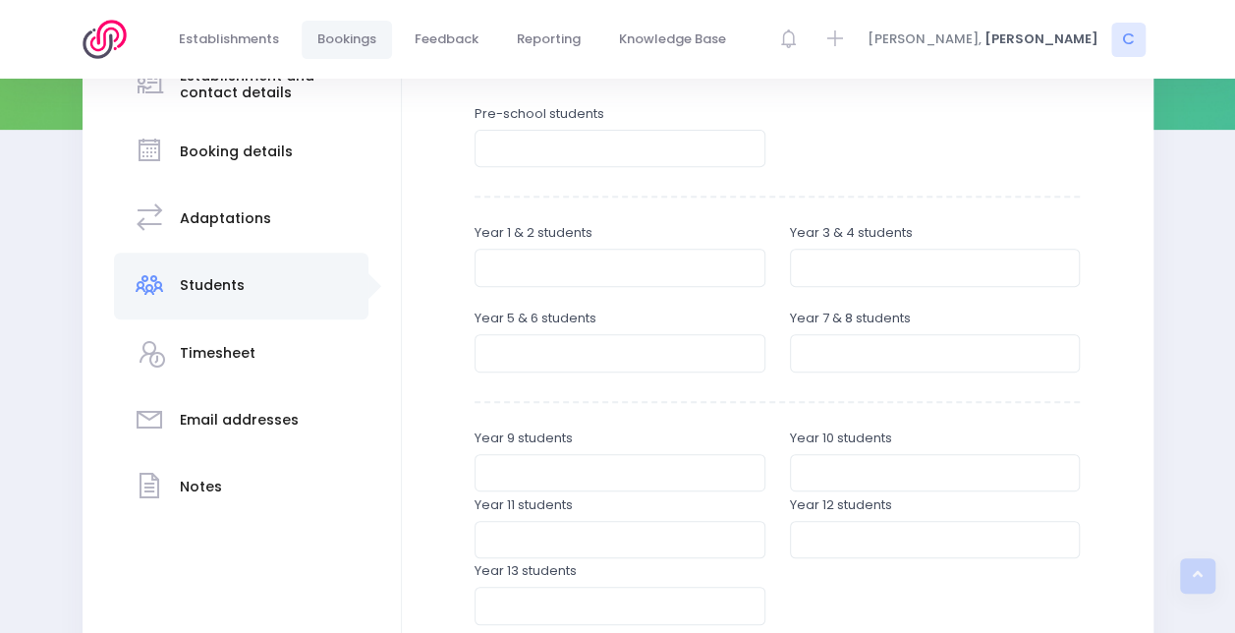
scroll to position [330, 0]
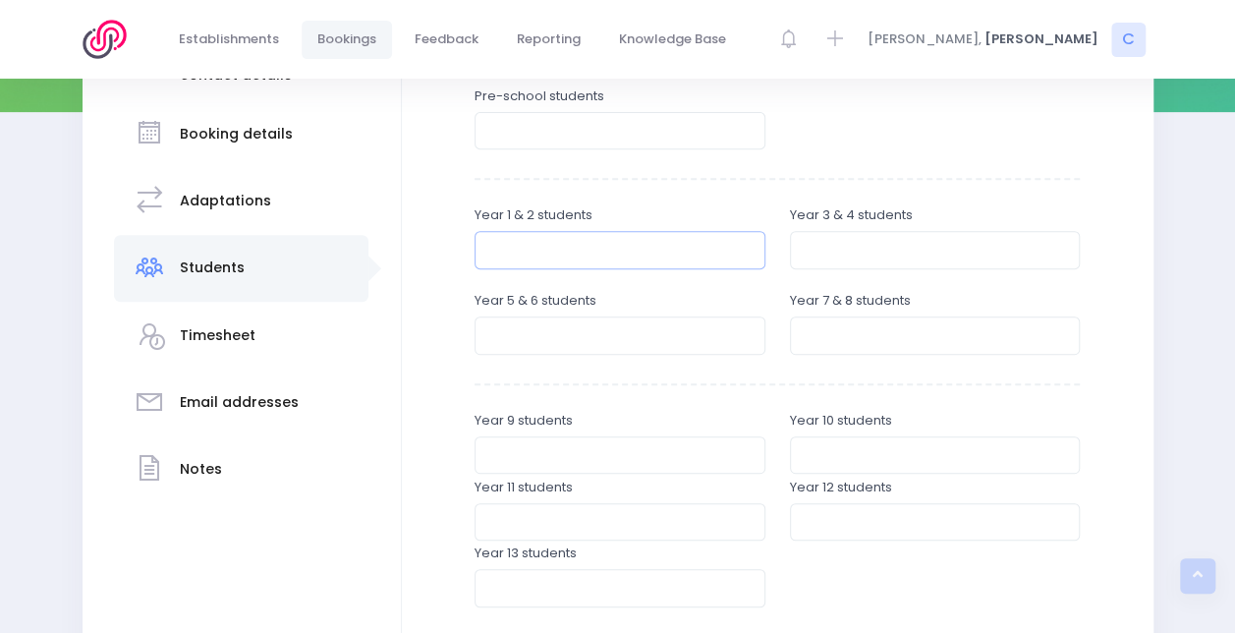
click at [515, 248] on input "number" at bounding box center [620, 249] width 291 height 37
type input "12"
click at [798, 261] on input "number" at bounding box center [935, 249] width 291 height 37
type input "24"
click at [605, 343] on input "number" at bounding box center [620, 334] width 291 height 37
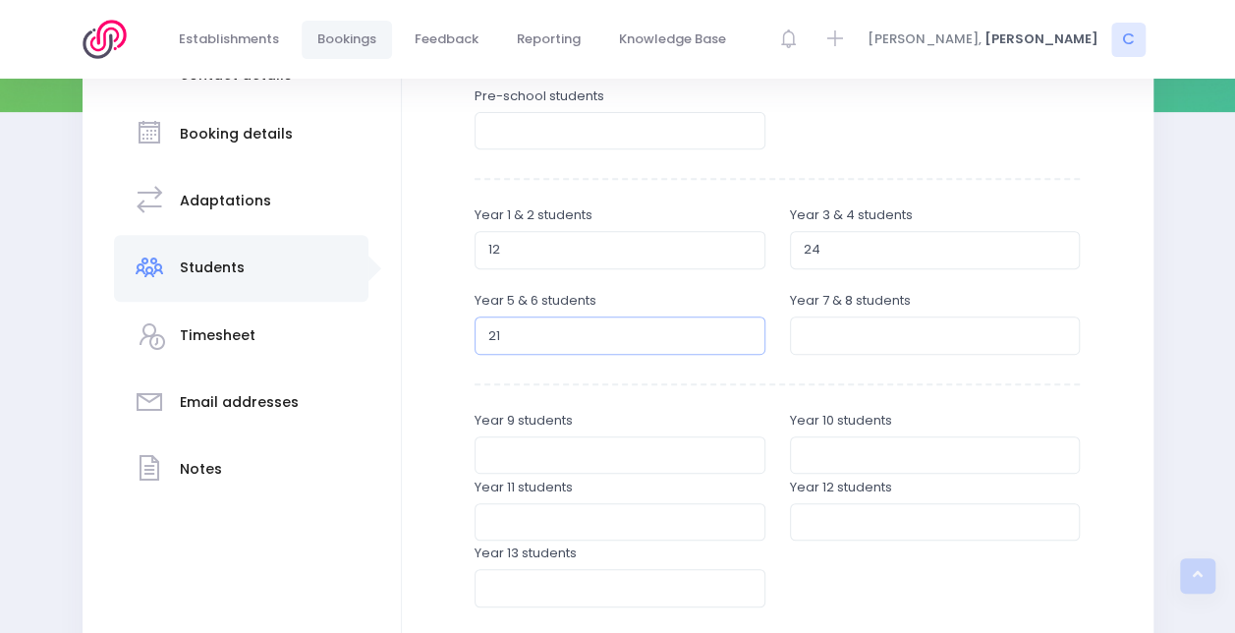
type input "21"
click at [837, 328] on input "number" at bounding box center [935, 334] width 291 height 37
type input "28"
click at [1097, 387] on div "Enter the basic details Establishment Select one... 120 Aerodrome Rd Preschool …" at bounding box center [778, 446] width 712 height 827
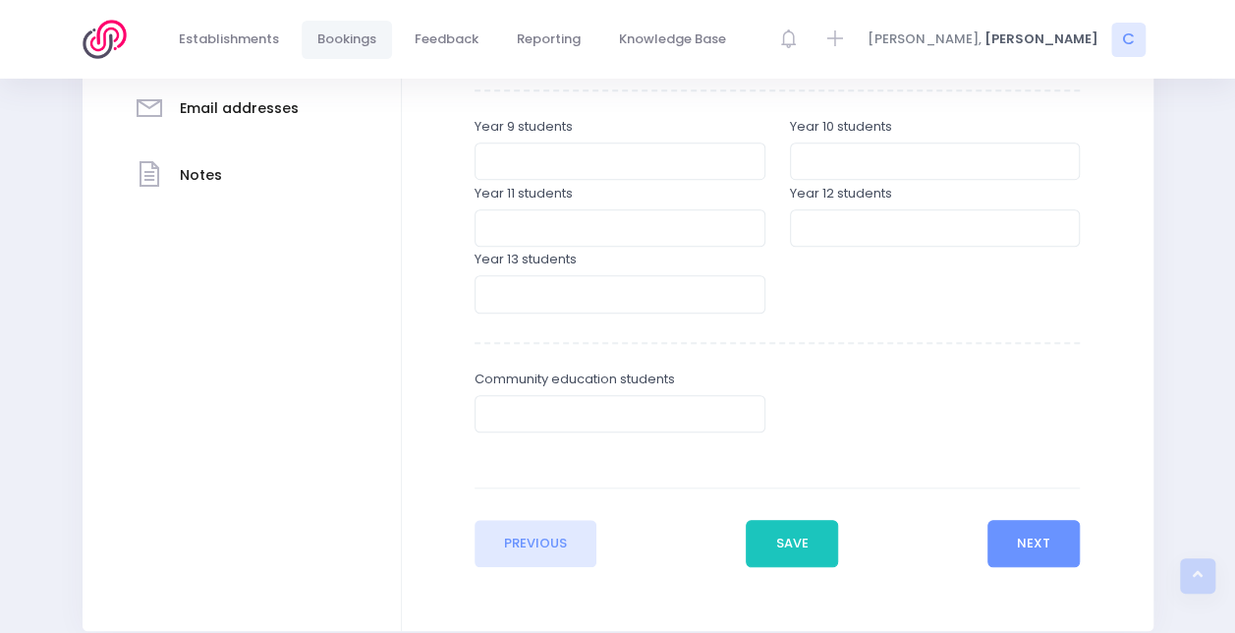
scroll to position [625, 0]
click at [1038, 546] on button "Next" at bounding box center [1034, 542] width 93 height 47
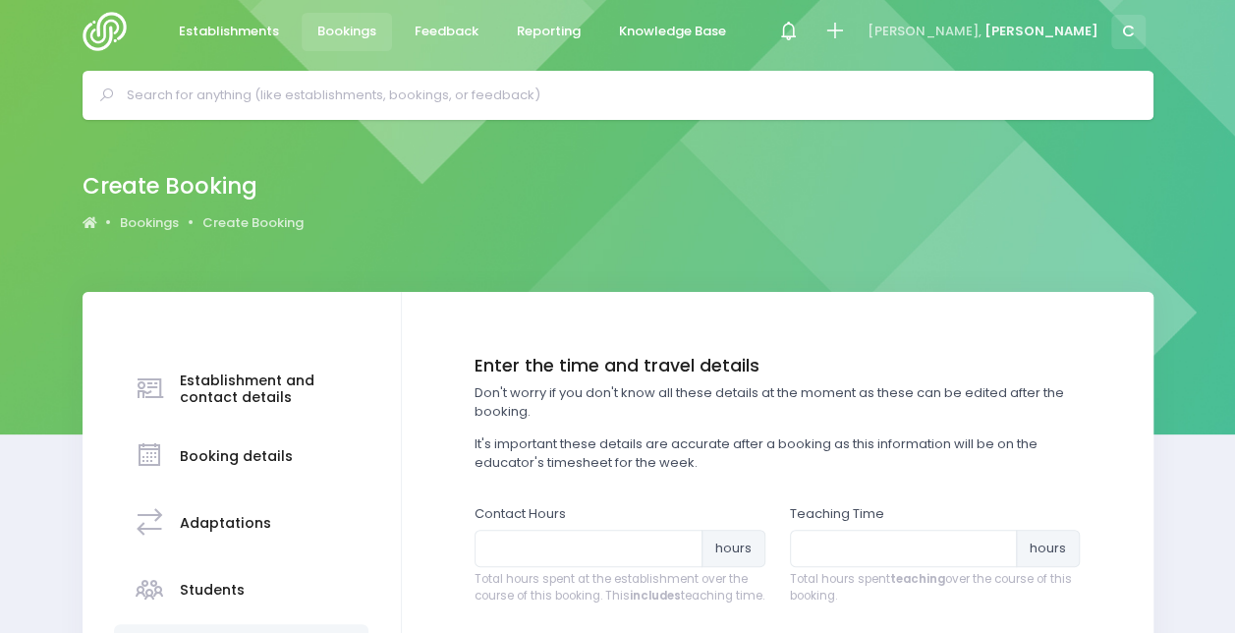
scroll to position [0, 0]
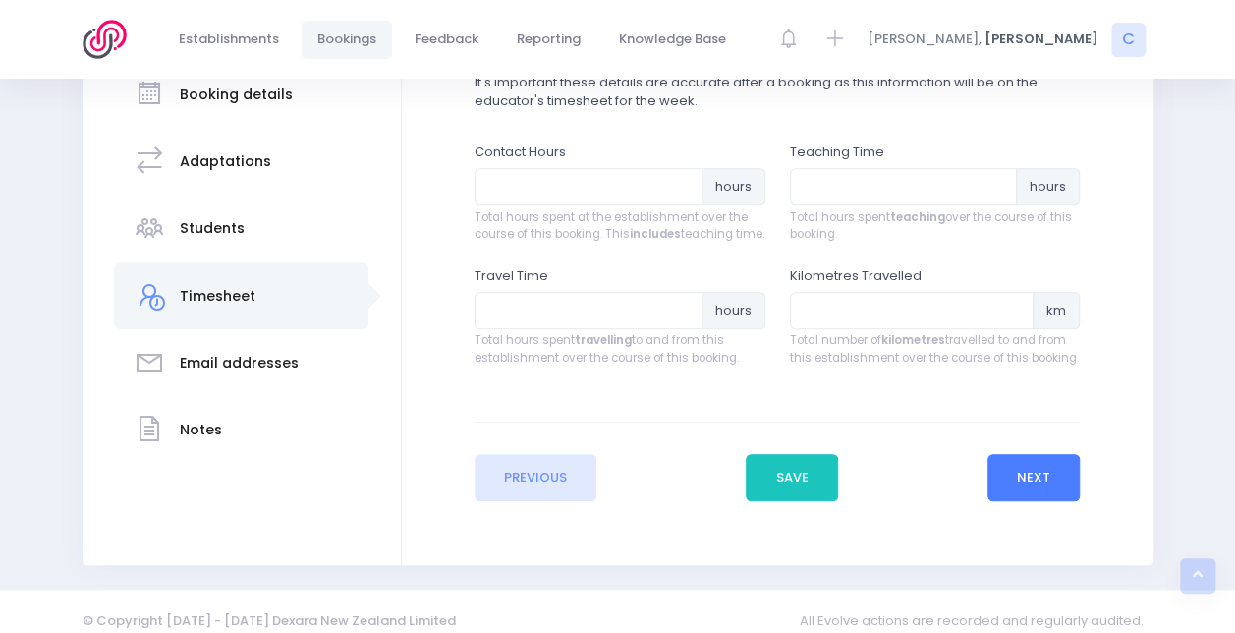
click at [1036, 480] on button "Next" at bounding box center [1034, 477] width 93 height 47
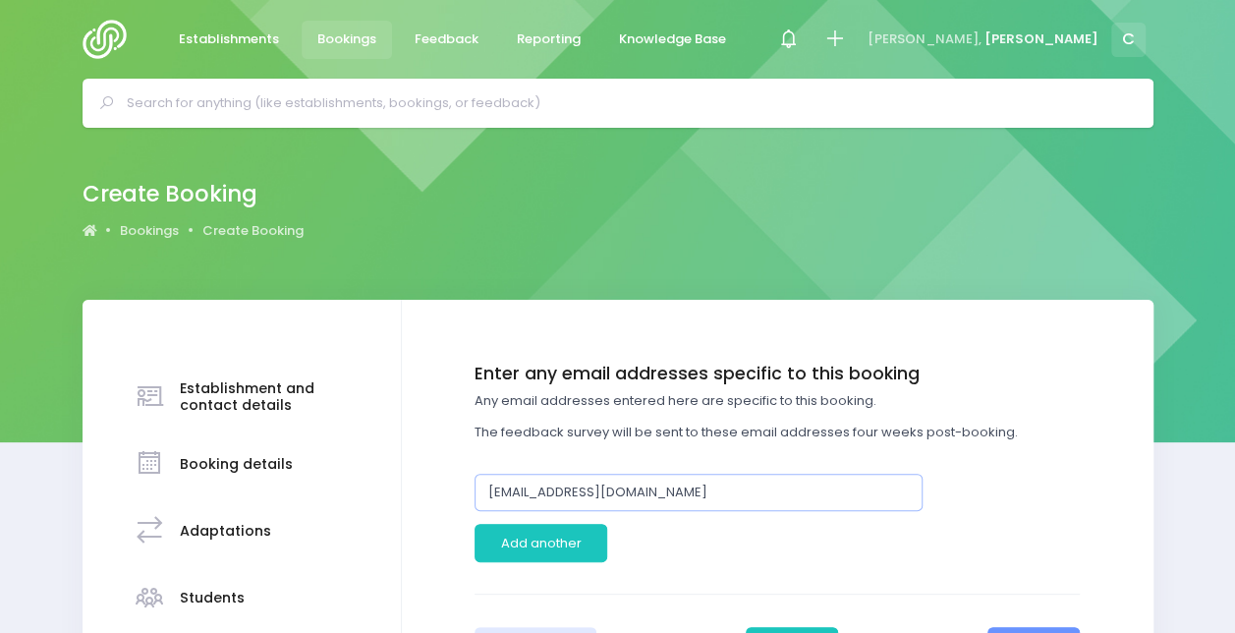
click at [723, 500] on input "[EMAIL_ADDRESS][DOMAIN_NAME]" at bounding box center [699, 492] width 448 height 37
paste input "principal"
type input "[EMAIL_ADDRESS][DOMAIN_NAME]"
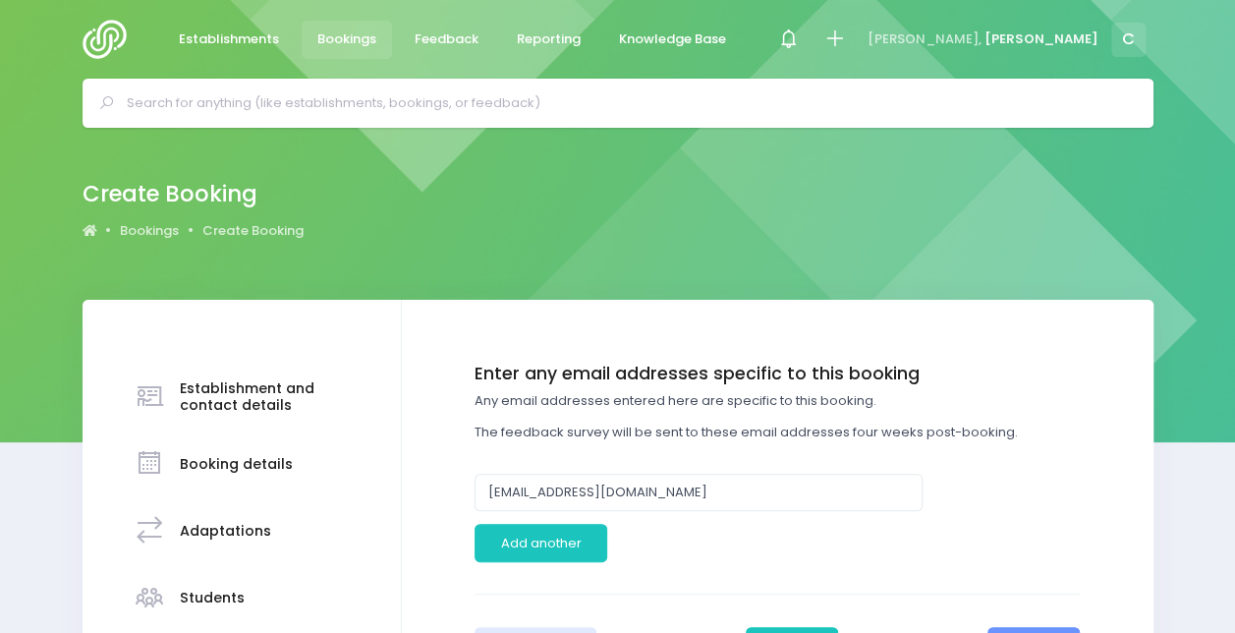
click at [777, 558] on div at bounding box center [856, 542] width 473 height 37
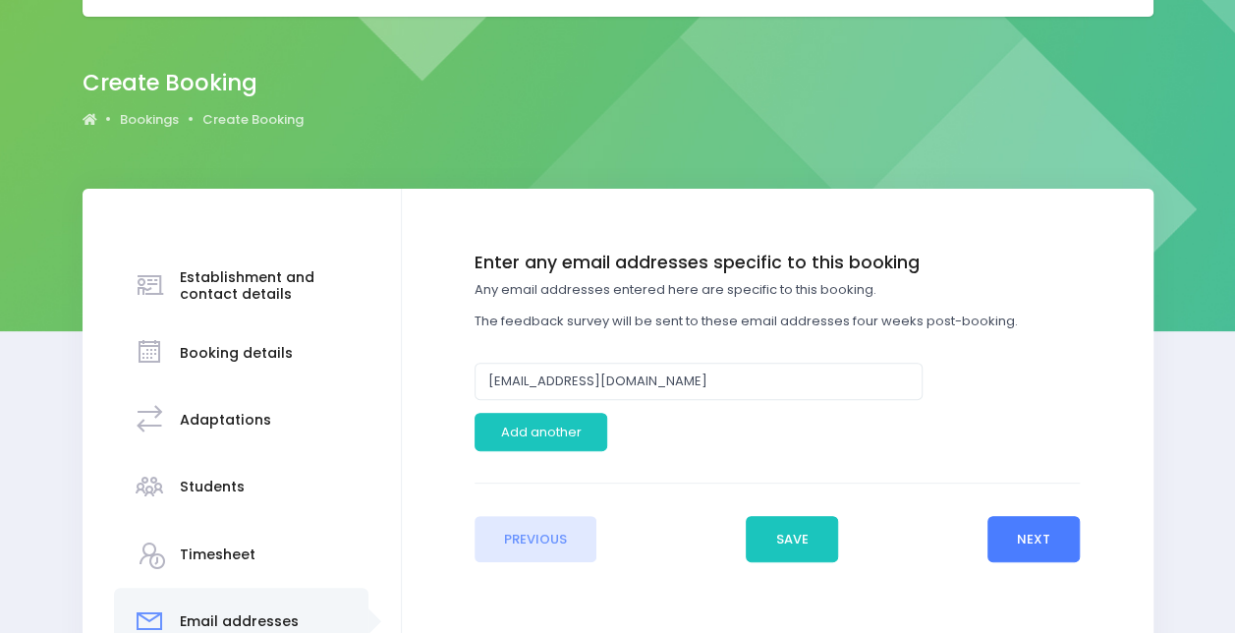
click at [1026, 544] on button "Next" at bounding box center [1034, 539] width 93 height 47
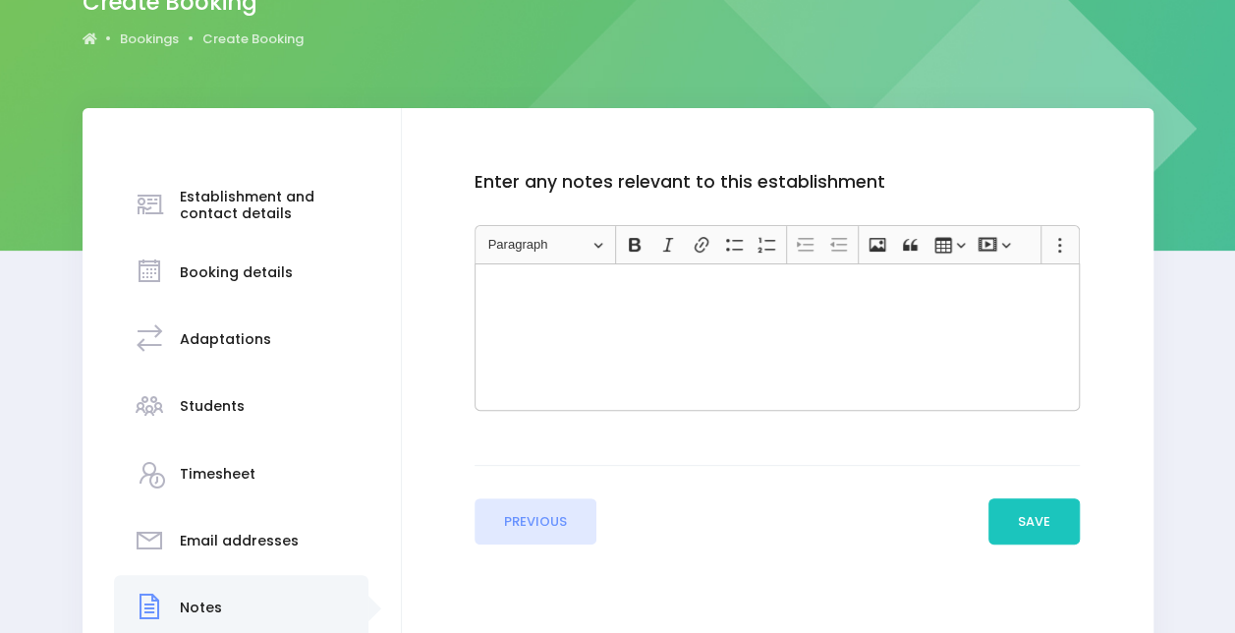
scroll to position [193, 0]
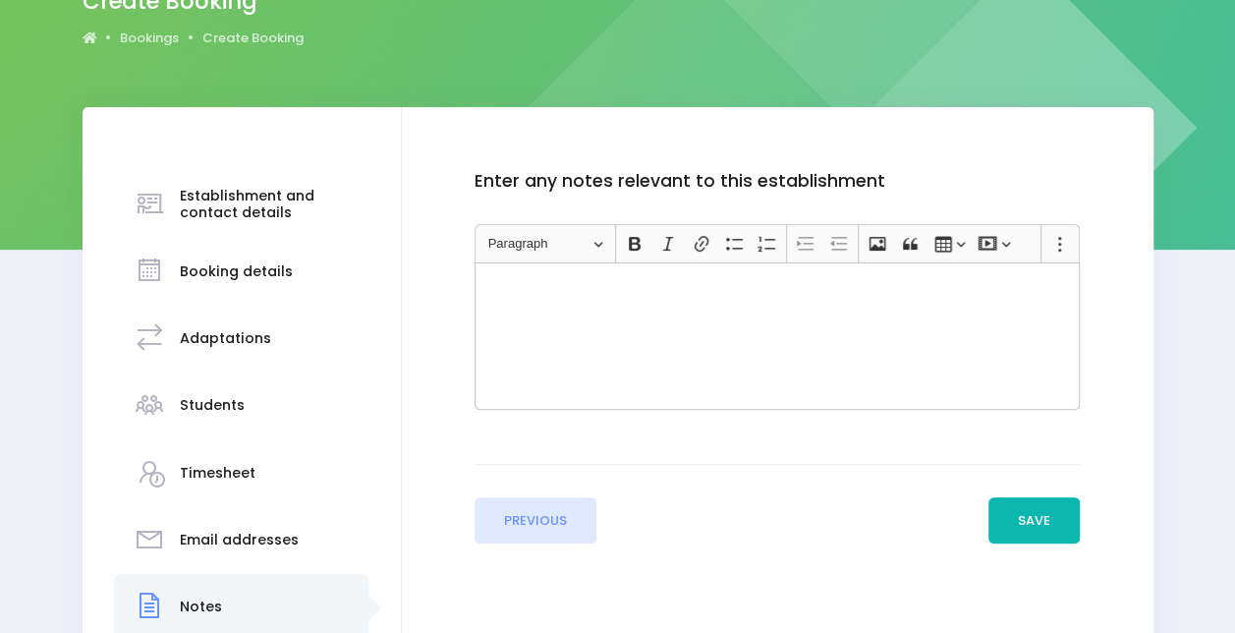
click at [1026, 537] on button "Save" at bounding box center [1034, 520] width 92 height 47
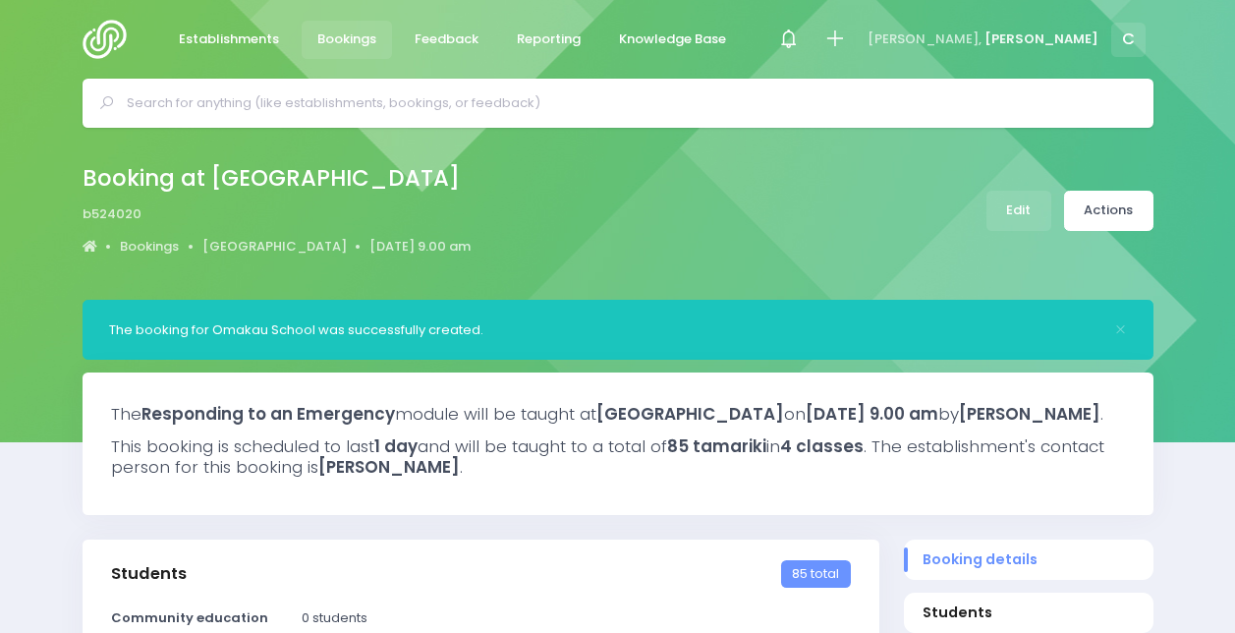
select select "5"
